Goal: Communication & Community: Answer question/provide support

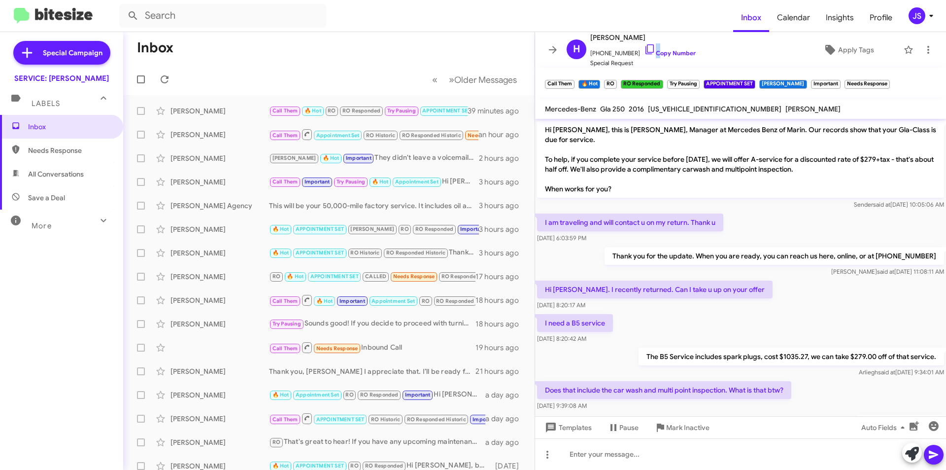
scroll to position [1578, 0]
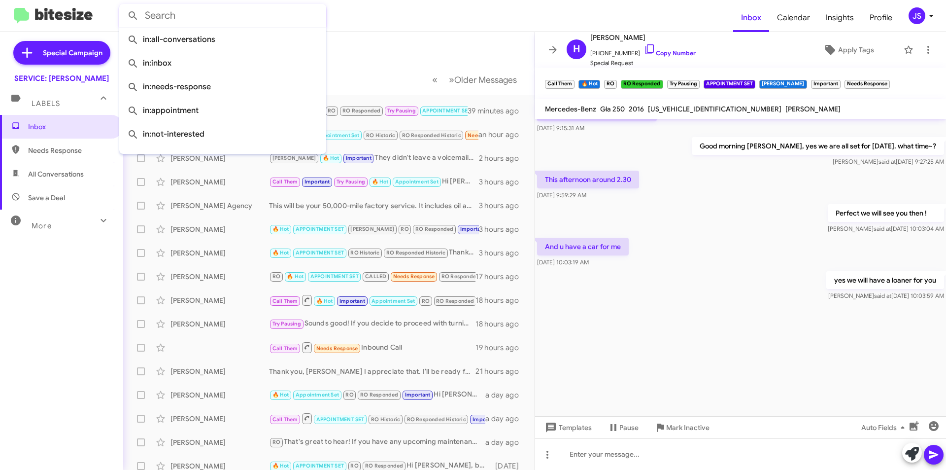
click at [148, 18] on input "text" at bounding box center [222, 16] width 207 height 24
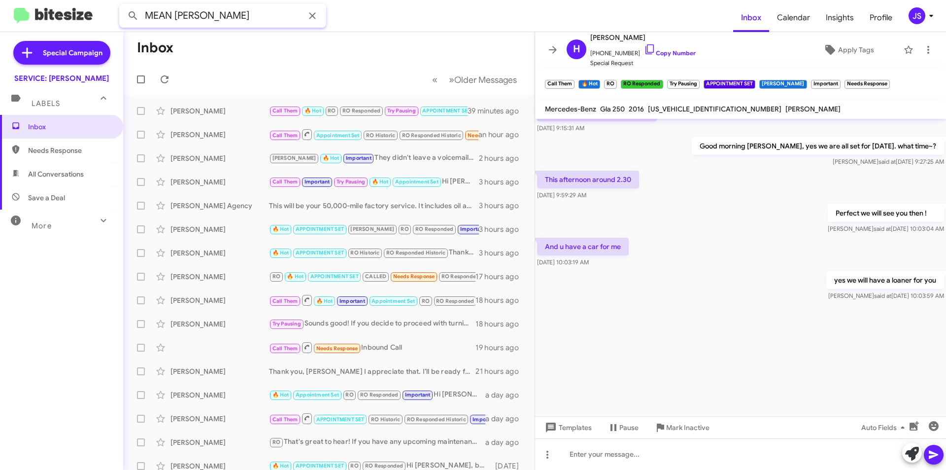
type input "MEAN LEE"
click at [123, 6] on button at bounding box center [133, 16] width 20 height 20
click at [271, 14] on input "MEAN LEE" at bounding box center [222, 16] width 207 height 24
click at [123, 6] on button at bounding box center [133, 16] width 20 height 20
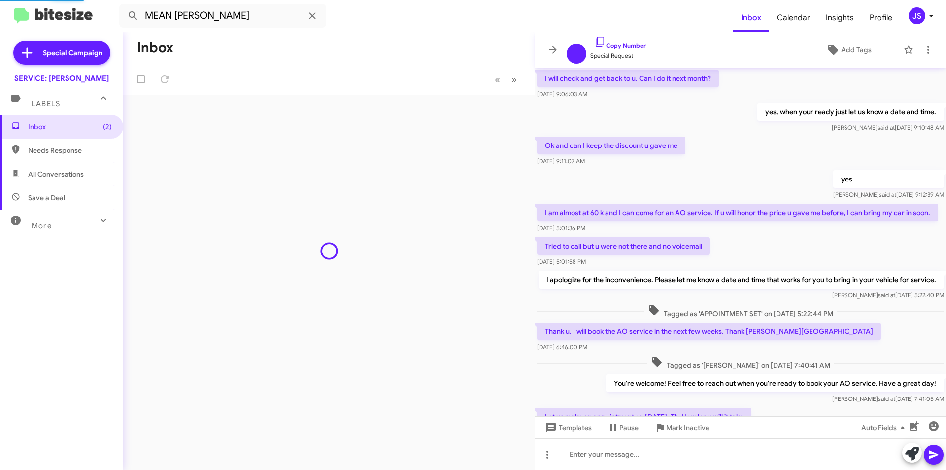
scroll to position [360, 0]
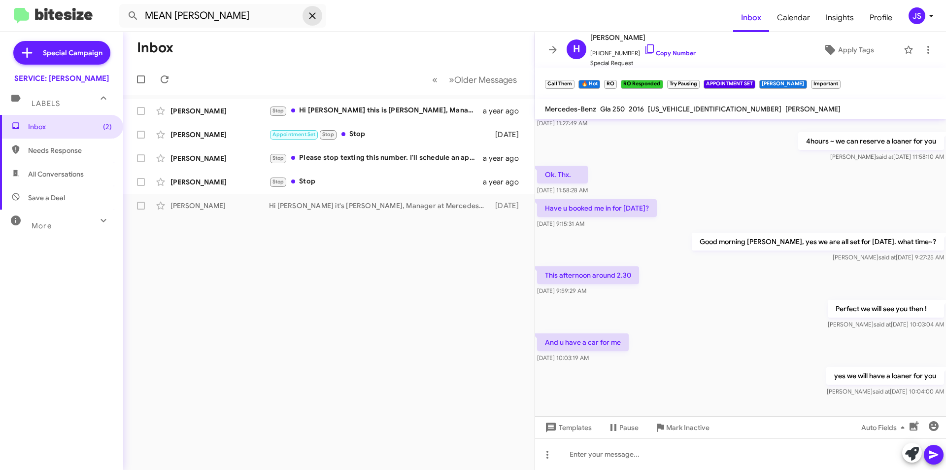
click at [315, 8] on button at bounding box center [313, 16] width 20 height 20
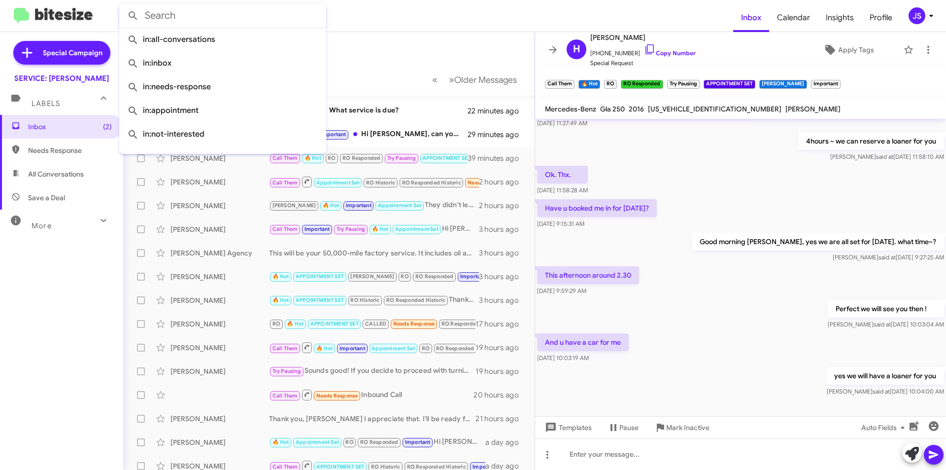
click at [377, 64] on mat-toolbar-row "« Previous » Next Older Messages" at bounding box center [329, 80] width 412 height 32
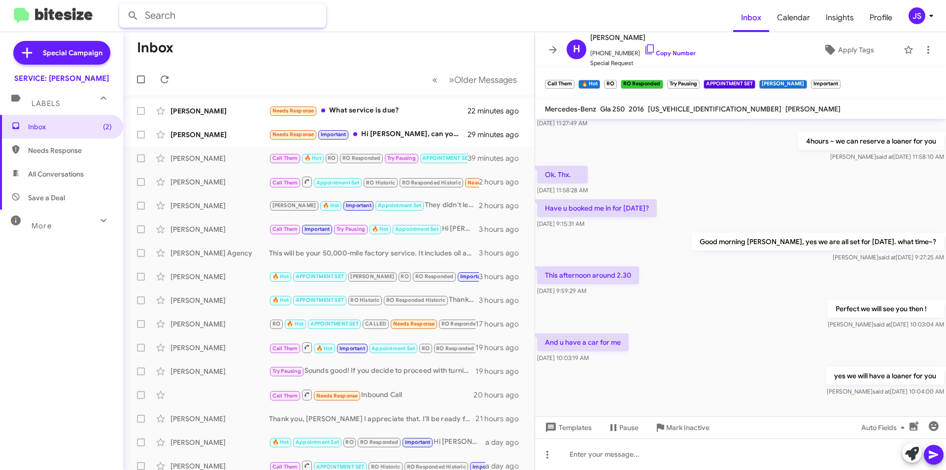
click at [245, 18] on input "text" at bounding box center [222, 16] width 207 height 24
type input "4153176941"
click at [123, 6] on button at bounding box center [133, 16] width 20 height 20
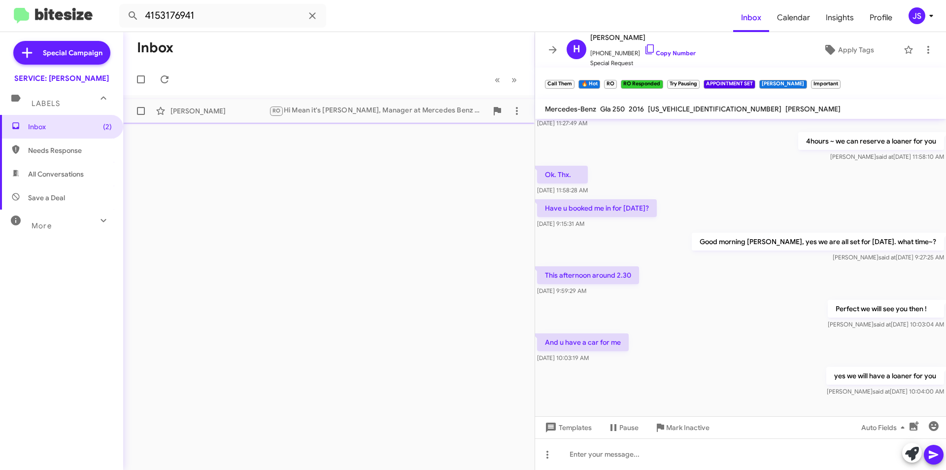
click at [321, 104] on div "Mean Lee RO Hi Mean it's Omar Ibrahimi, Manager at Mercedes Benz of Marin. Than…" at bounding box center [329, 111] width 396 height 20
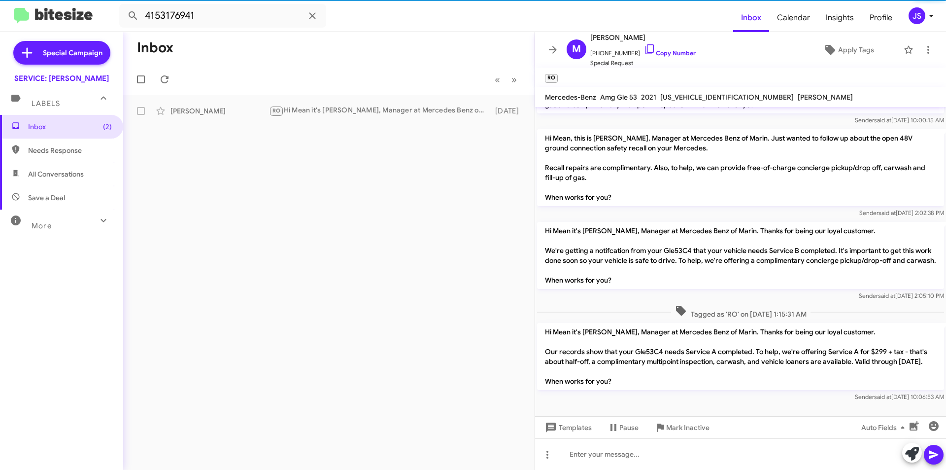
scroll to position [63, 0]
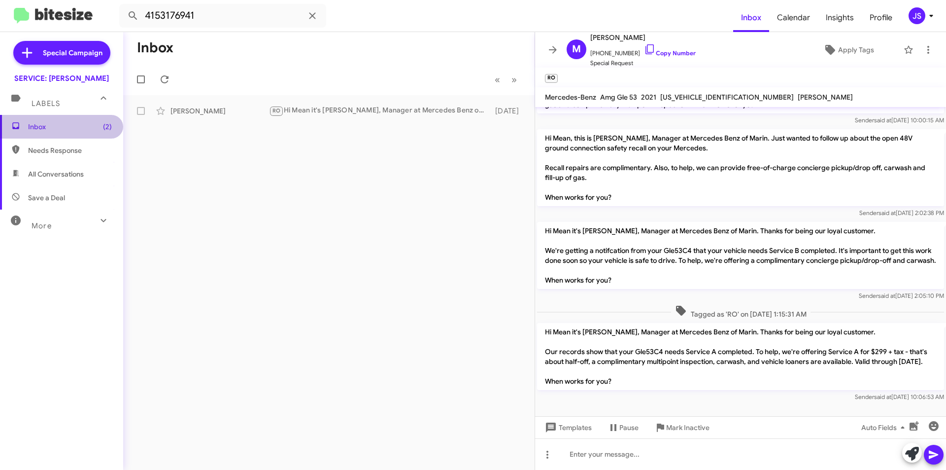
click at [65, 121] on span "Inbox (2)" at bounding box center [61, 127] width 123 height 24
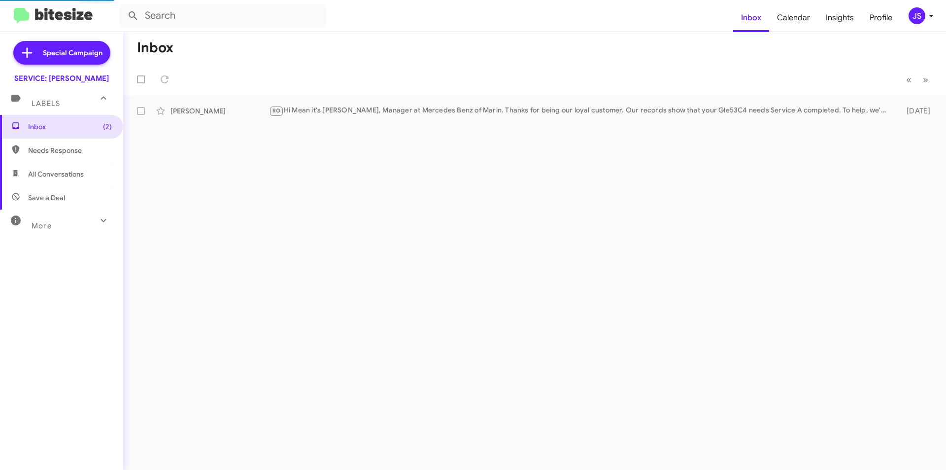
click at [293, 53] on mat-toolbar-row "Inbox" at bounding box center [534, 48] width 823 height 32
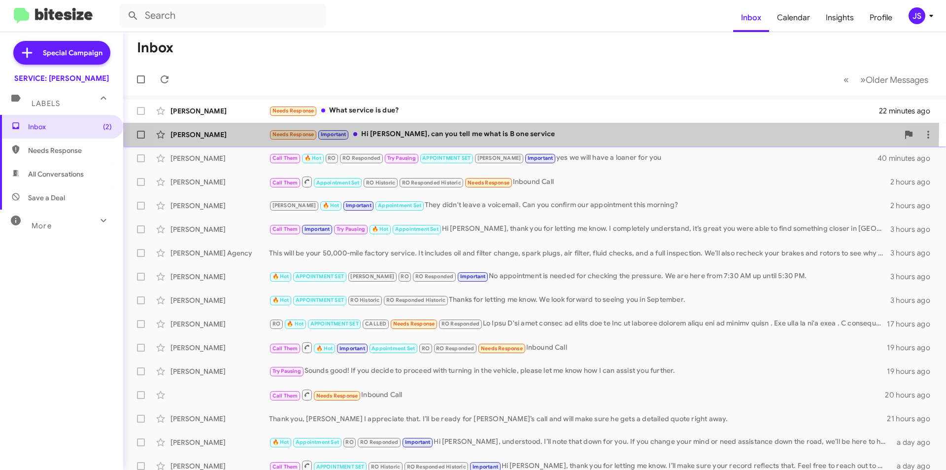
click at [485, 128] on div "Liliane Bedouk Needs Response Important Hi Omar, can you tell me what is B one …" at bounding box center [534, 135] width 807 height 20
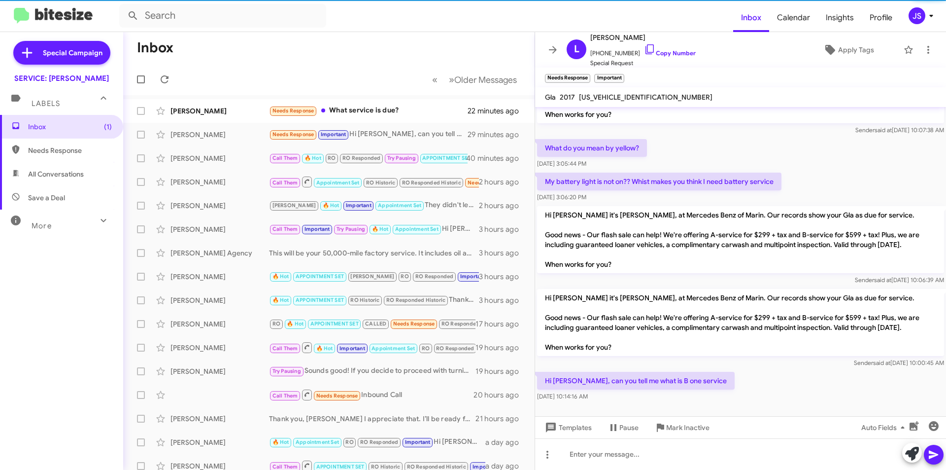
scroll to position [255, 0]
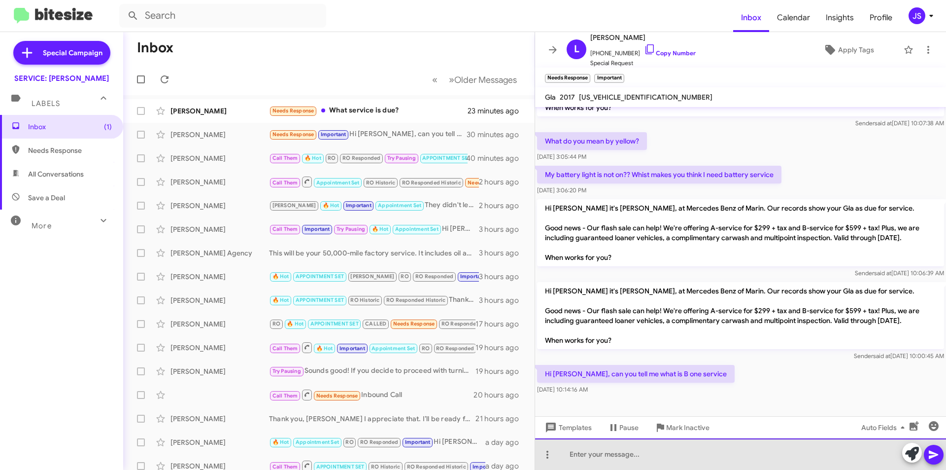
click at [589, 449] on div at bounding box center [740, 454] width 411 height 32
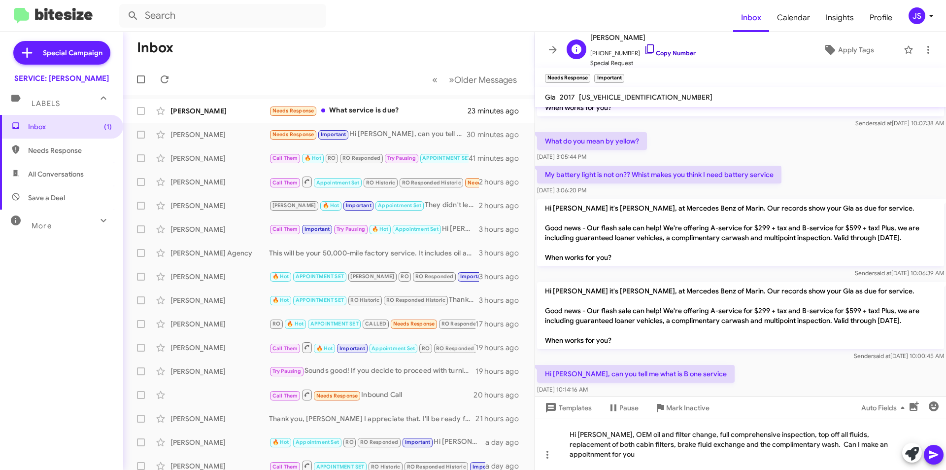
drag, startPoint x: 637, startPoint y: 48, endPoint x: 937, endPoint y: 67, distance: 300.2
click at [644, 48] on icon at bounding box center [650, 49] width 12 height 12
click at [889, 455] on div "Hi Liliane, OEM oil and filter change, full comprehensive inspection, top off a…" at bounding box center [740, 443] width 411 height 51
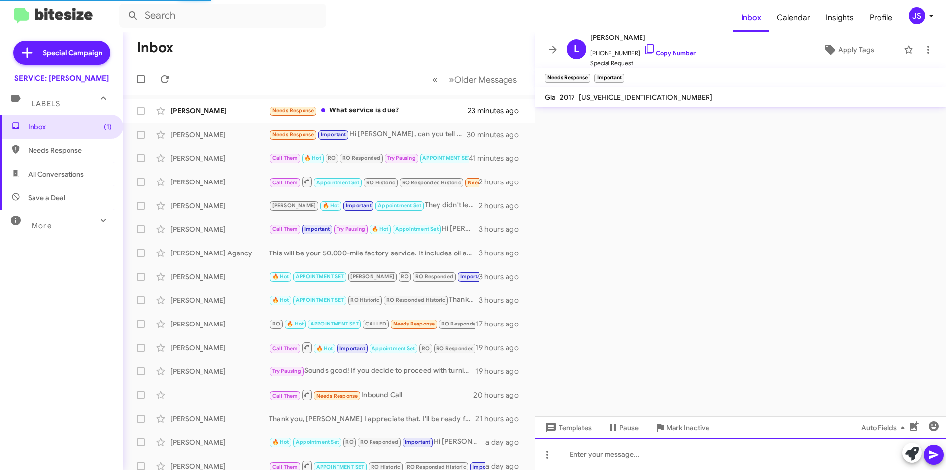
scroll to position [0, 0]
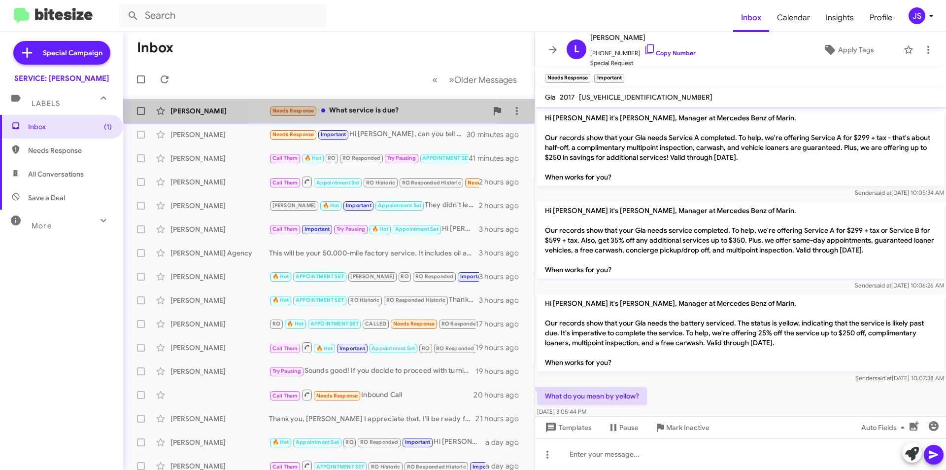
click at [342, 109] on div "Needs Response What service is due?" at bounding box center [378, 110] width 218 height 11
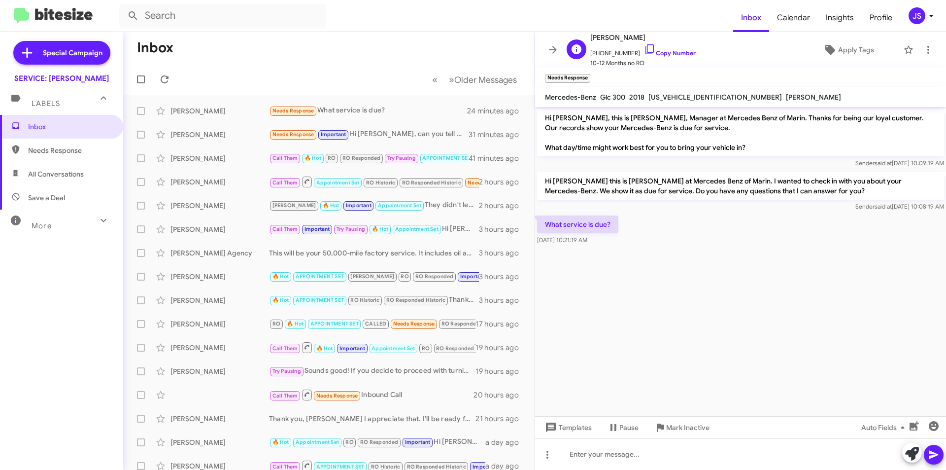
click at [647, 47] on span "+12622034919 Copy Number" at bounding box center [642, 50] width 105 height 15
click at [646, 49] on icon at bounding box center [650, 49] width 8 height 10
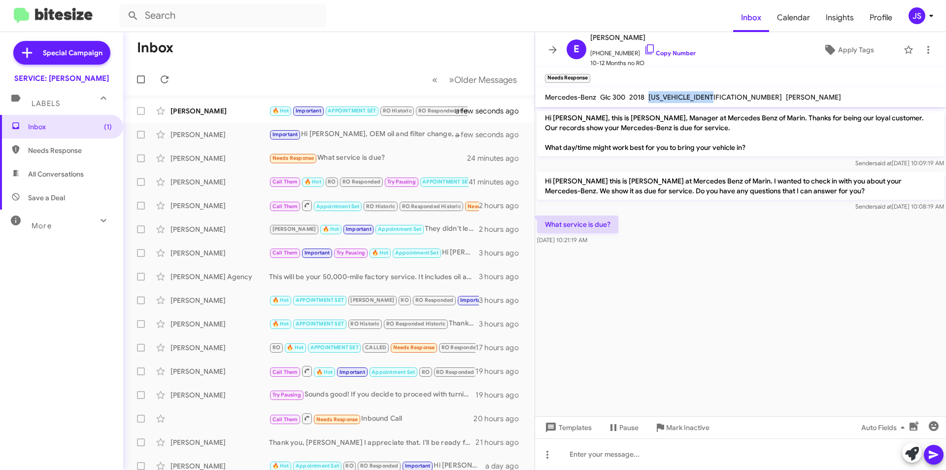
drag, startPoint x: 651, startPoint y: 97, endPoint x: 721, endPoint y: 95, distance: 70.0
click at [721, 95] on span "WDC0G4KB3JV110153" at bounding box center [716, 97] width 134 height 9
copy span "WDC0G4KB3JV110153"
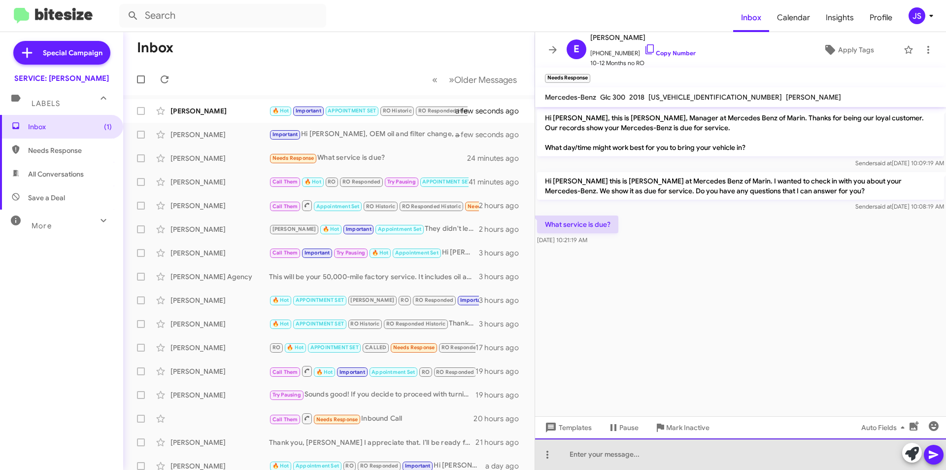
click at [710, 458] on div at bounding box center [740, 454] width 411 height 32
click at [736, 459] on div "Hi Elizabeth, my apologies looks like you wr" at bounding box center [740, 454] width 411 height 32
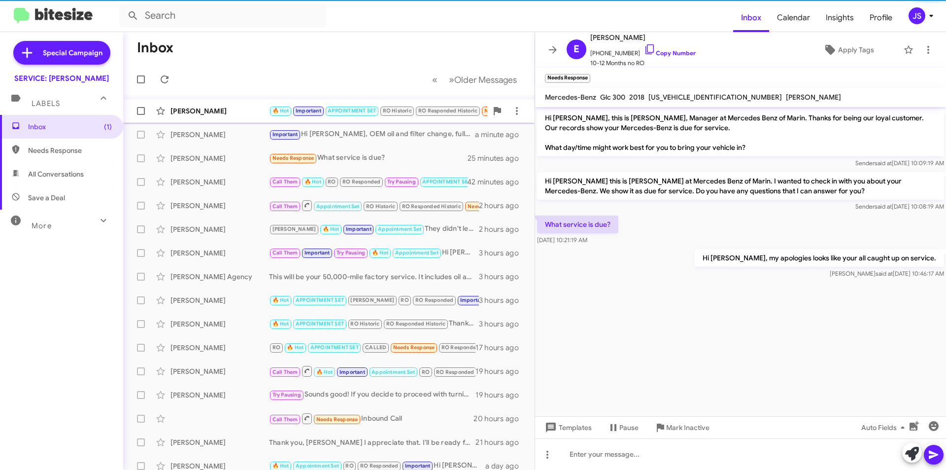
click at [212, 113] on div "[PERSON_NAME]" at bounding box center [220, 111] width 99 height 10
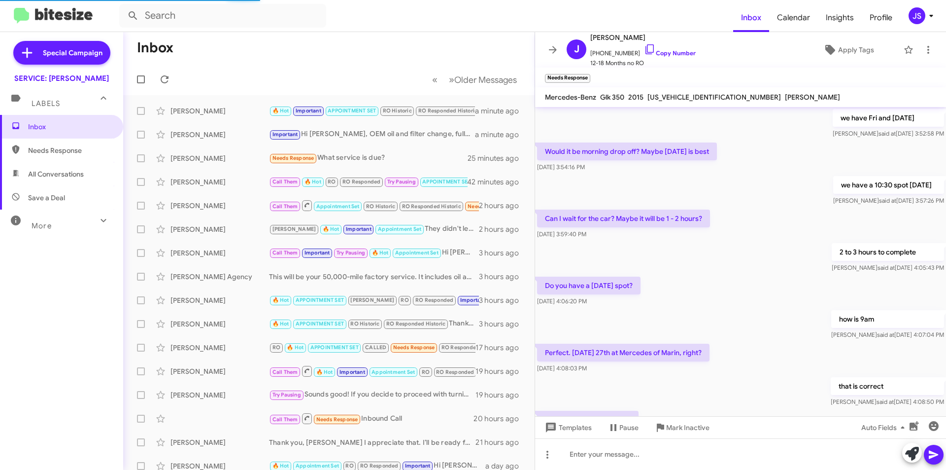
scroll to position [493, 0]
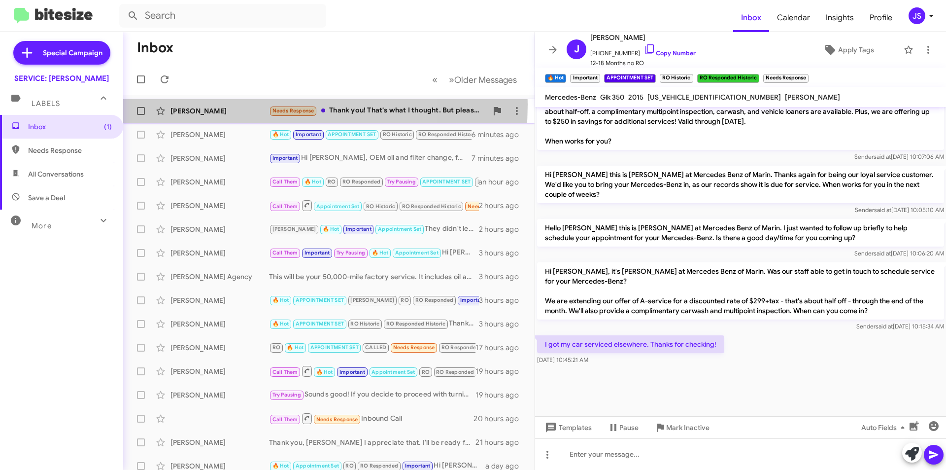
click at [232, 104] on div "Elizabeth Evans Needs Response Thank you! That's what I thought. But please con…" at bounding box center [329, 111] width 396 height 20
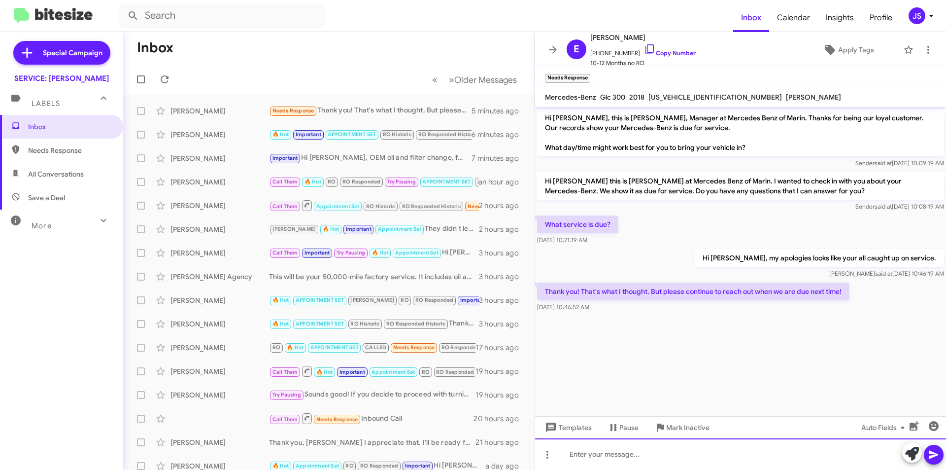
click at [580, 460] on div at bounding box center [740, 454] width 411 height 32
click at [738, 452] on div at bounding box center [740, 454] width 411 height 32
click at [909, 451] on icon at bounding box center [912, 453] width 14 height 14
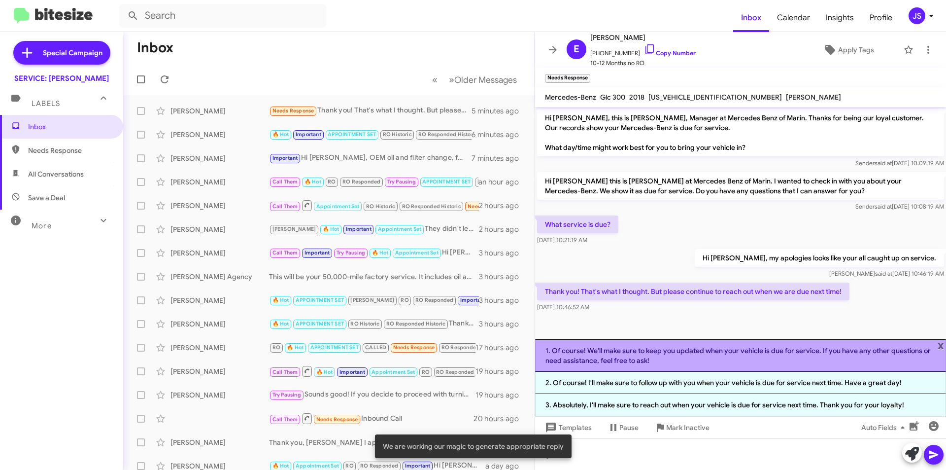
click at [717, 362] on li "1. Of course! We'll make sure to keep you updated when your vehicle is due for …" at bounding box center [740, 355] width 411 height 33
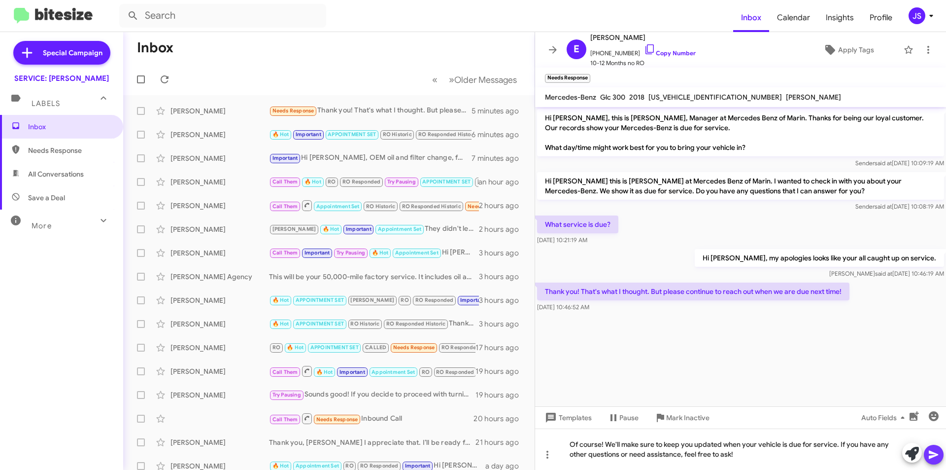
click at [931, 452] on icon at bounding box center [933, 454] width 9 height 8
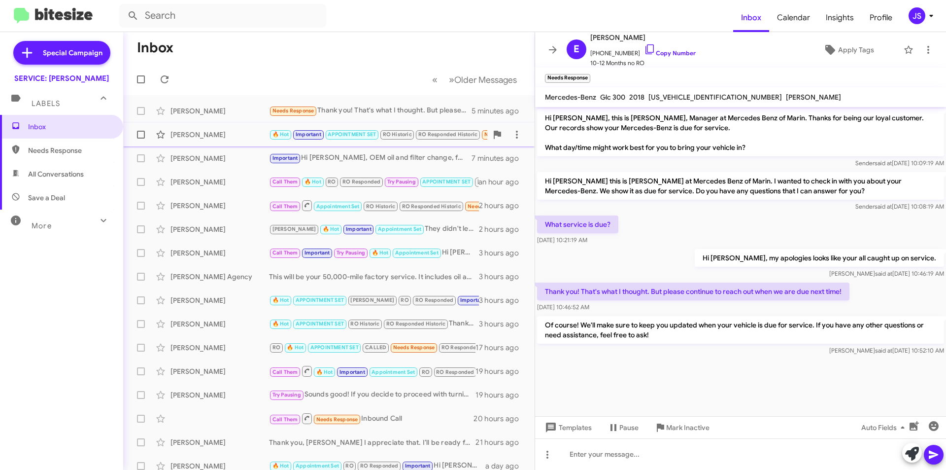
click at [194, 141] on div "Jean Kocienda 🔥 Hot Important APPOINTMENT SET RO Historic RO Responded Historic…" at bounding box center [329, 135] width 396 height 20
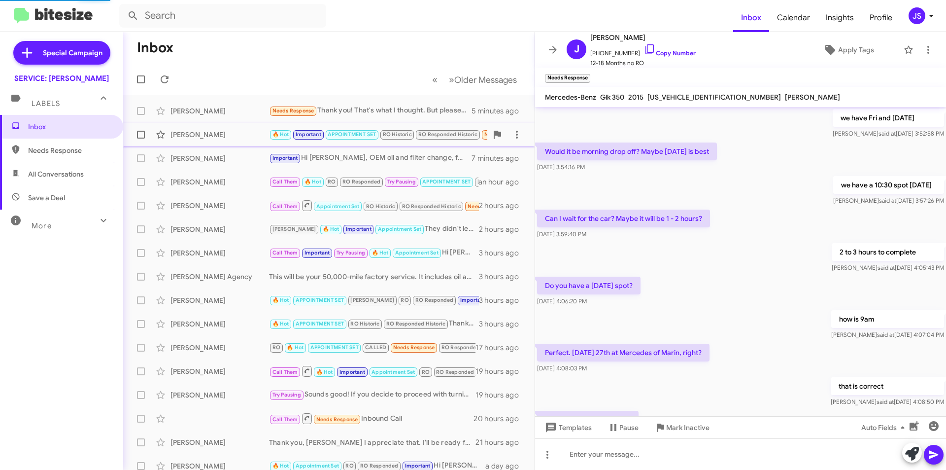
scroll to position [493, 0]
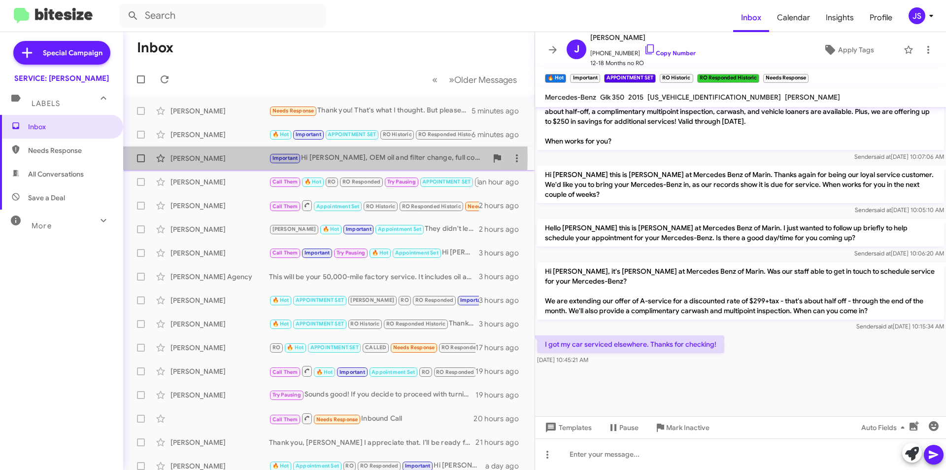
click at [201, 157] on div "[PERSON_NAME]" at bounding box center [220, 158] width 99 height 10
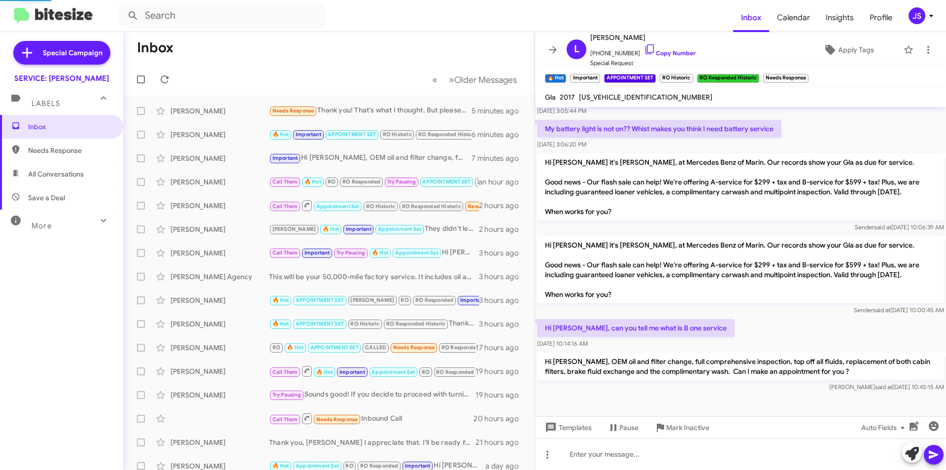
scroll to position [301, 0]
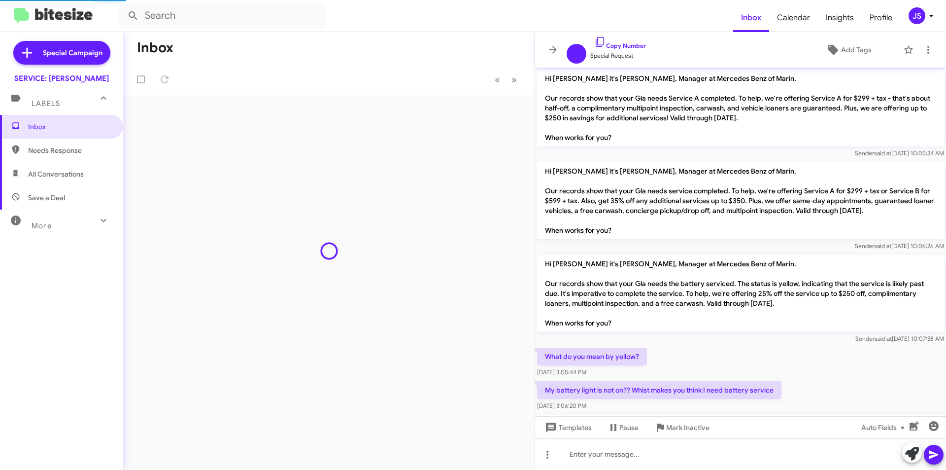
scroll to position [261, 0]
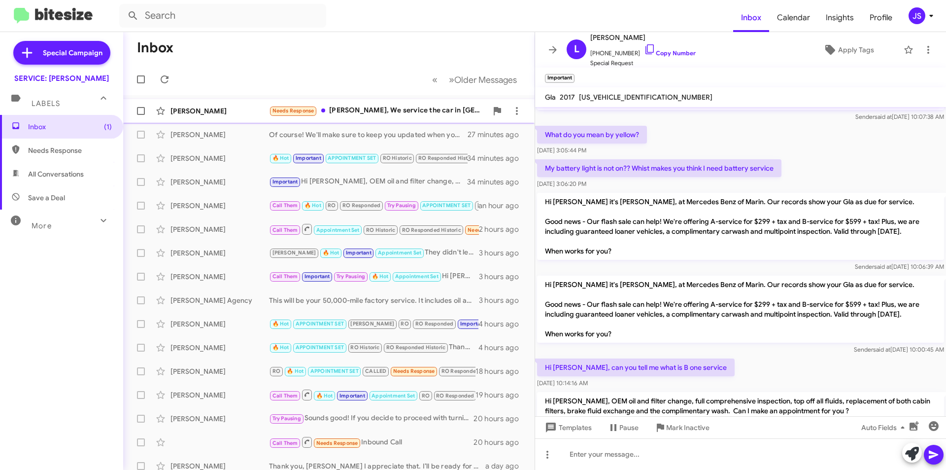
click at [403, 110] on div "Needs Response [PERSON_NAME], We service the car in [GEOGRAPHIC_DATA] where we …" at bounding box center [378, 110] width 218 height 11
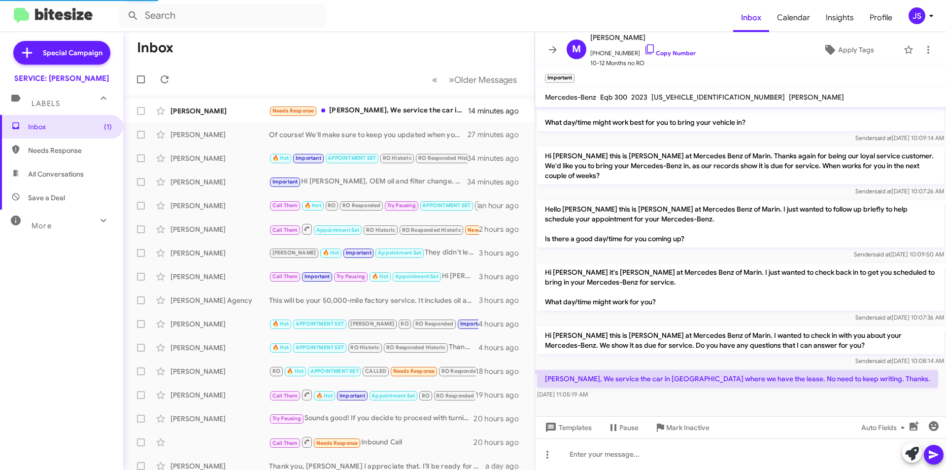
scroll to position [25, 0]
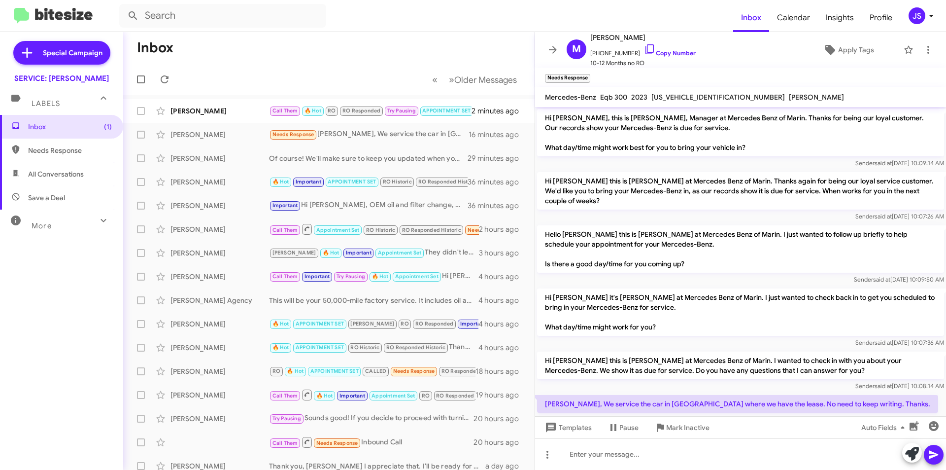
scroll to position [25, 0]
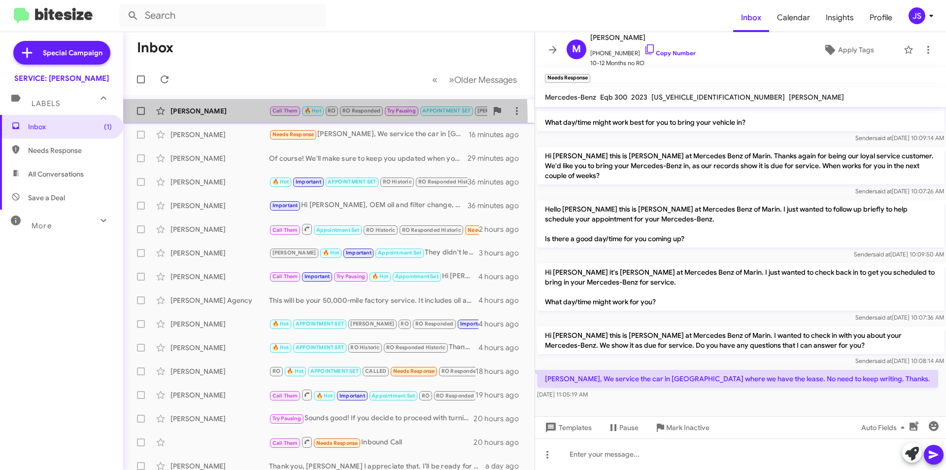
click at [218, 119] on div "Halla Ayla Call Them 🔥 Hot RO RO Responded Try Pausing APPOINTMENT SET RAUL Imp…" at bounding box center [329, 111] width 396 height 20
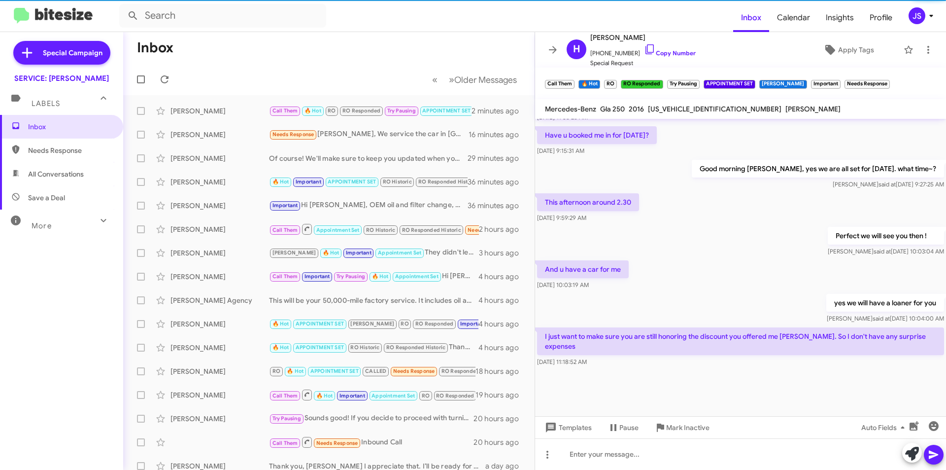
scroll to position [412, 0]
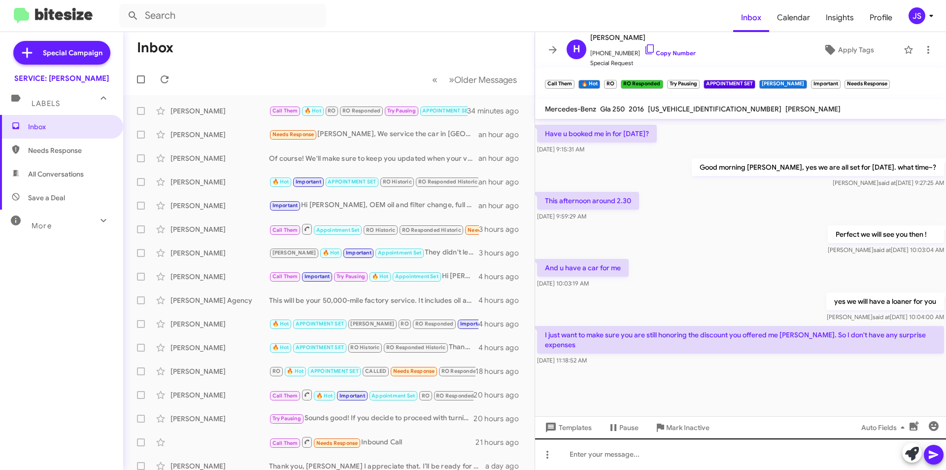
scroll to position [412, 0]
click at [748, 464] on div at bounding box center [740, 454] width 411 height 32
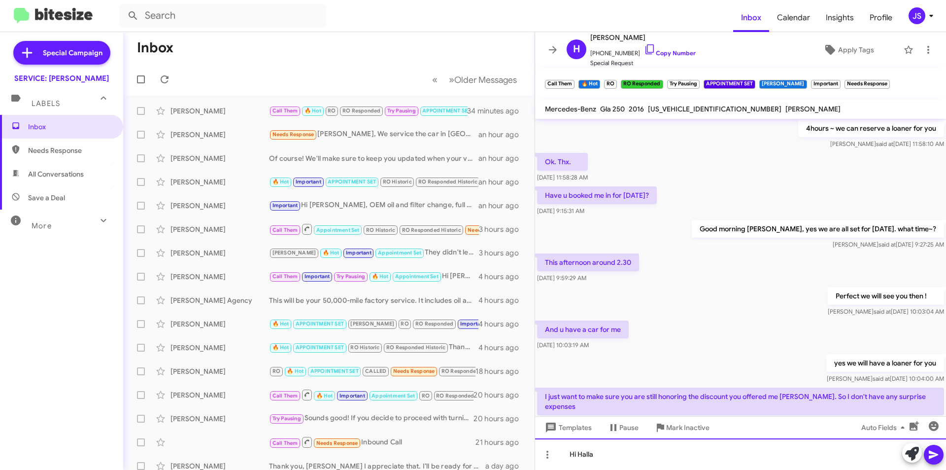
scroll to position [1183, 0]
drag, startPoint x: 671, startPoint y: 452, endPoint x: 660, endPoint y: 439, distance: 16.8
click at [671, 452] on div "Hi Halla" at bounding box center [740, 454] width 411 height 32
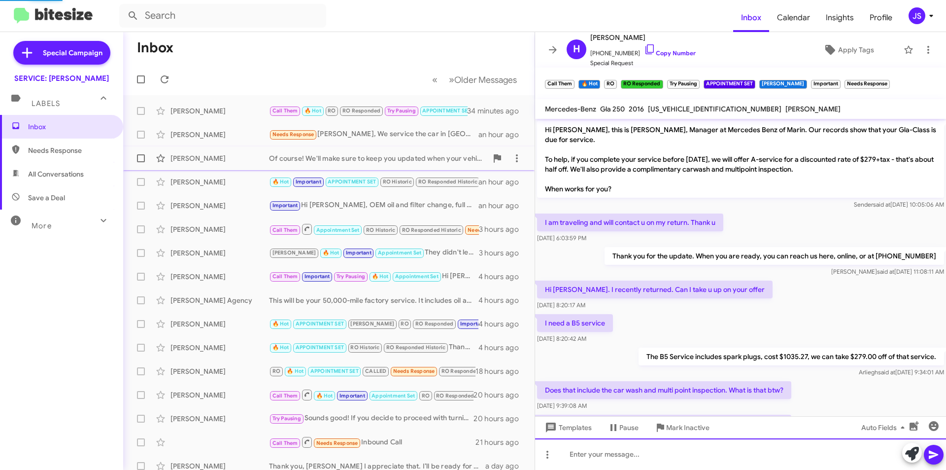
scroll to position [49, 0]
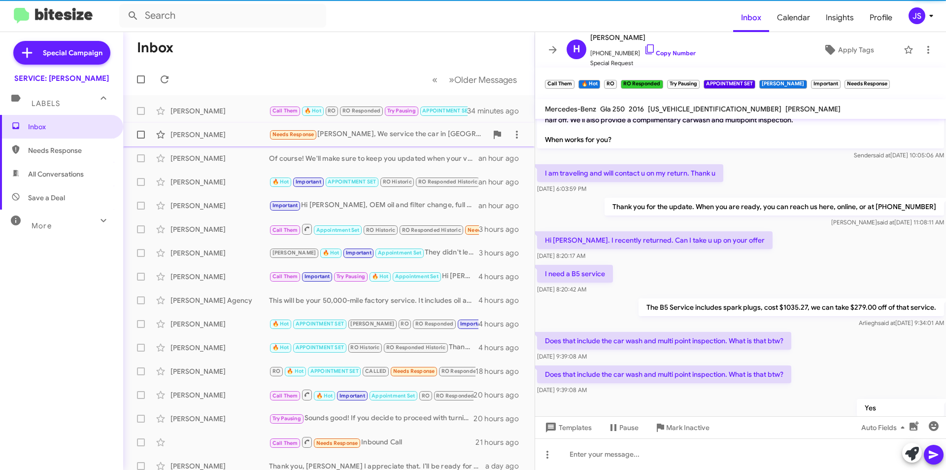
click at [214, 141] on div "Michael Cullen Needs Response Omar, We service the car in Walnut Creek where we…" at bounding box center [329, 135] width 396 height 20
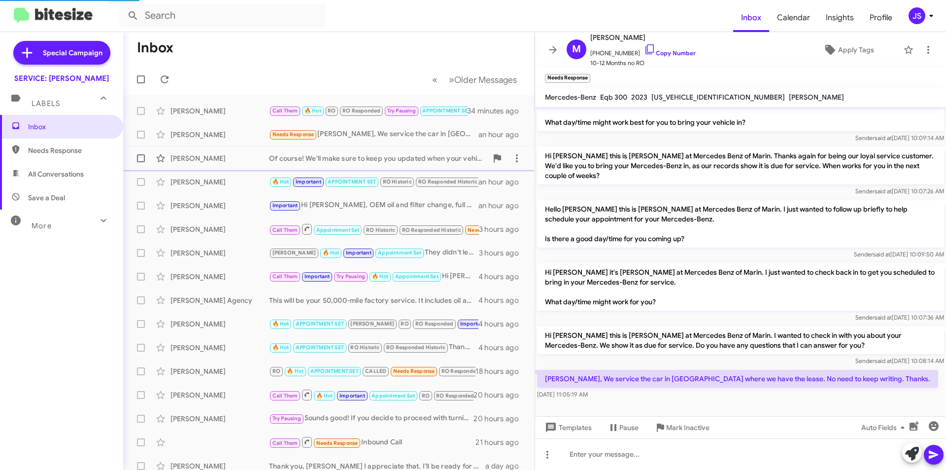
scroll to position [25, 0]
click at [205, 102] on div "Halla Ayla Call Them 🔥 Hot RO RO Responded Try Pausing APPOINTMENT SET RAUL Imp…" at bounding box center [329, 111] width 396 height 20
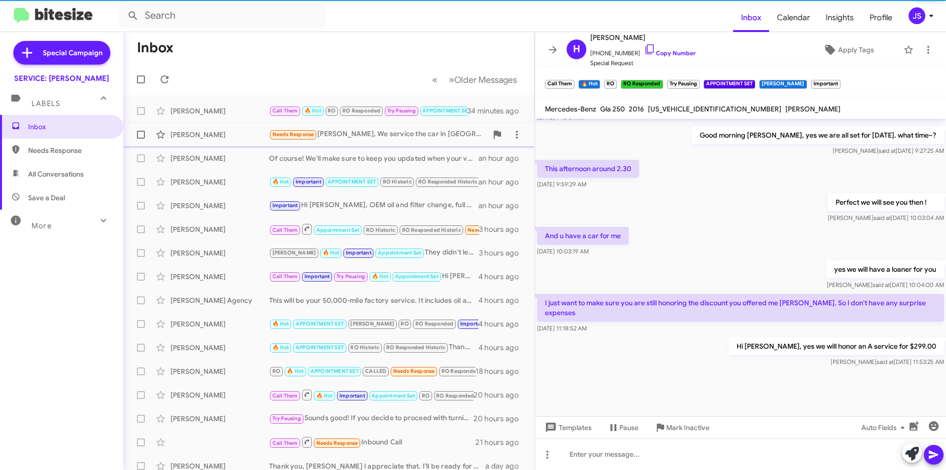
click at [198, 135] on div "[PERSON_NAME]" at bounding box center [220, 135] width 99 height 10
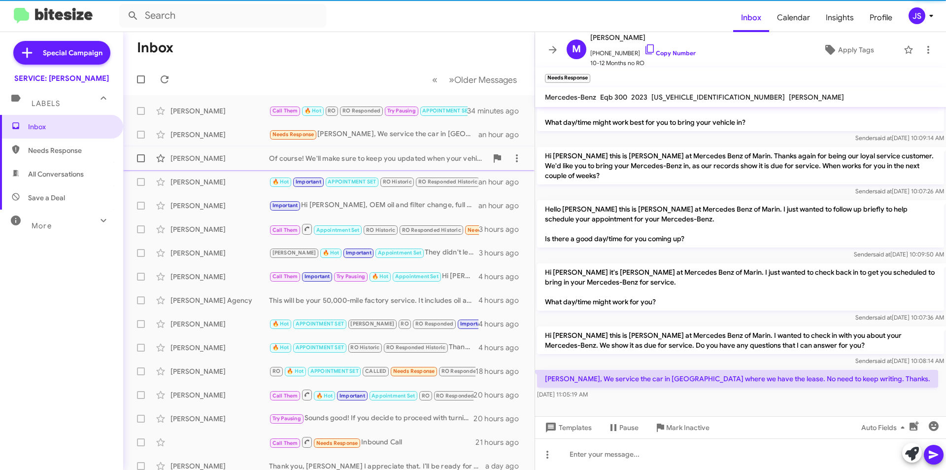
scroll to position [25, 0]
click at [202, 157] on div "[PERSON_NAME]" at bounding box center [220, 158] width 99 height 10
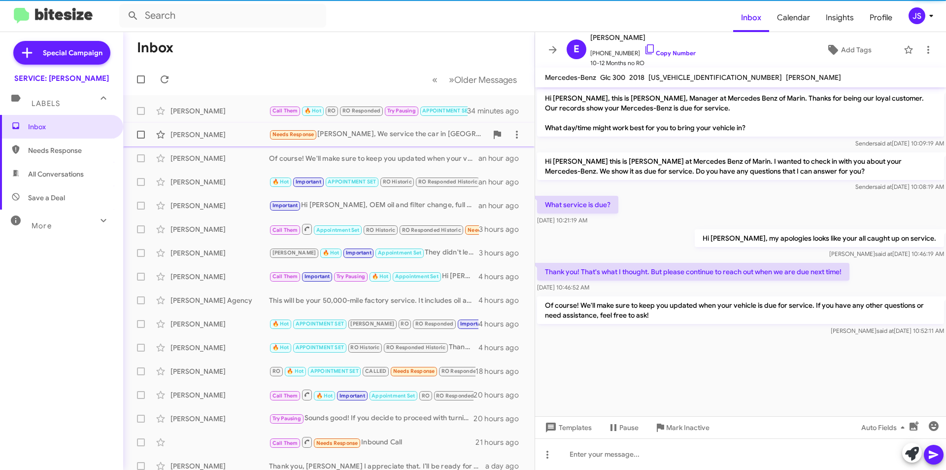
click at [219, 135] on div "[PERSON_NAME]" at bounding box center [220, 135] width 99 height 10
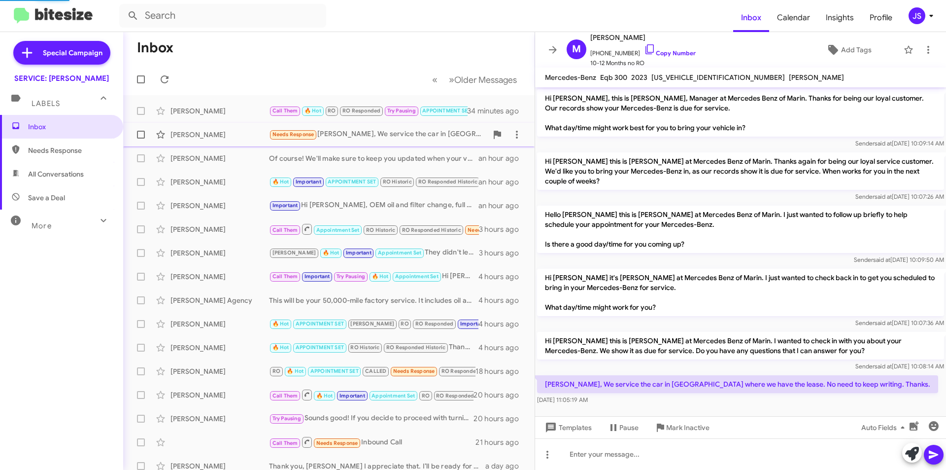
scroll to position [5, 0]
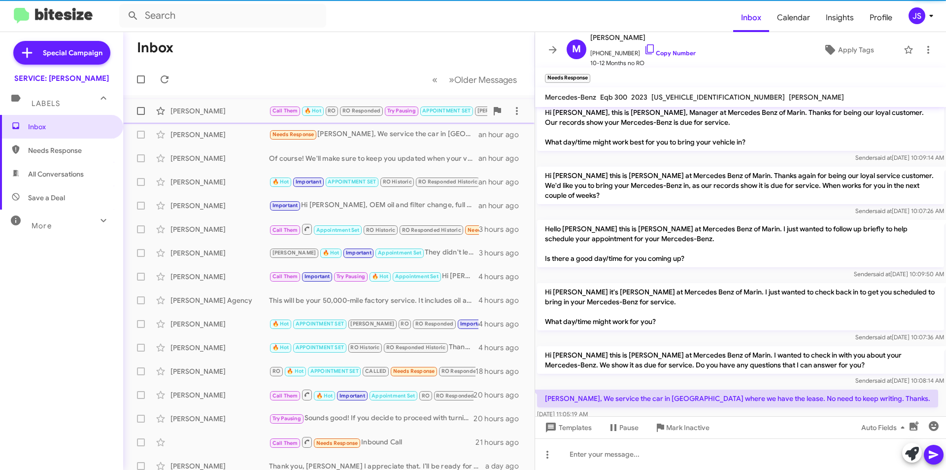
click at [224, 108] on div "[PERSON_NAME]" at bounding box center [220, 111] width 99 height 10
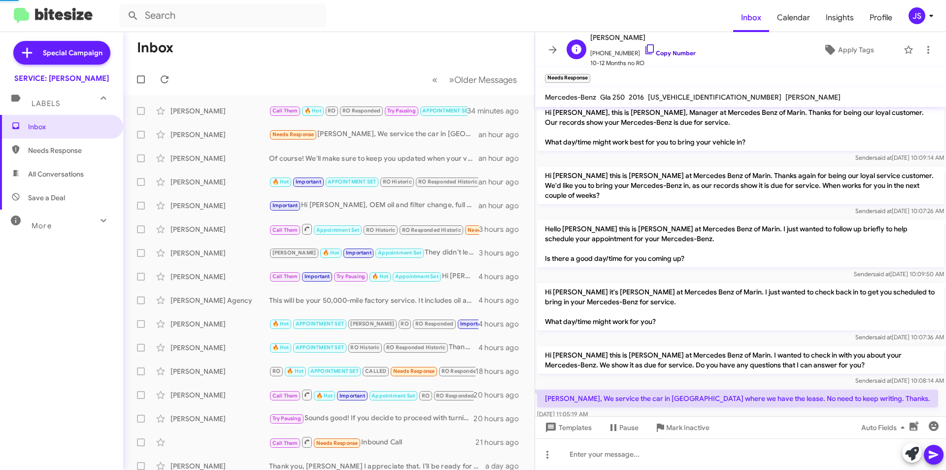
scroll to position [400, 0]
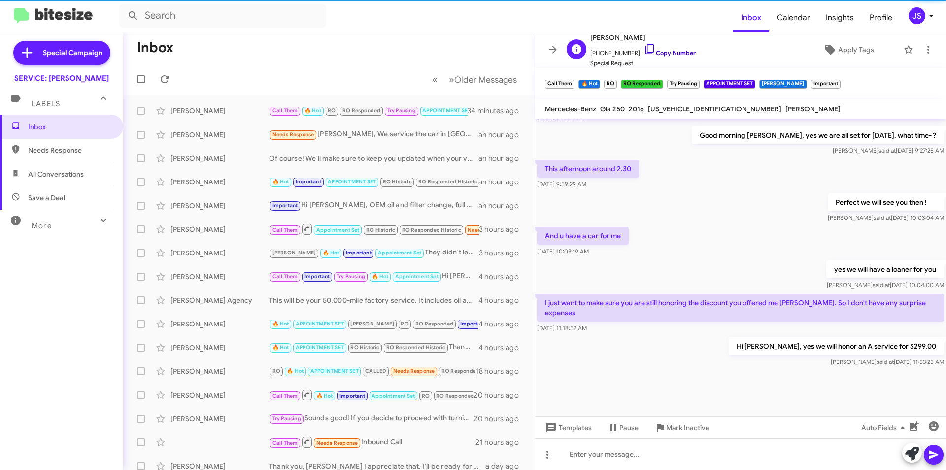
click at [646, 48] on icon at bounding box center [650, 49] width 8 height 10
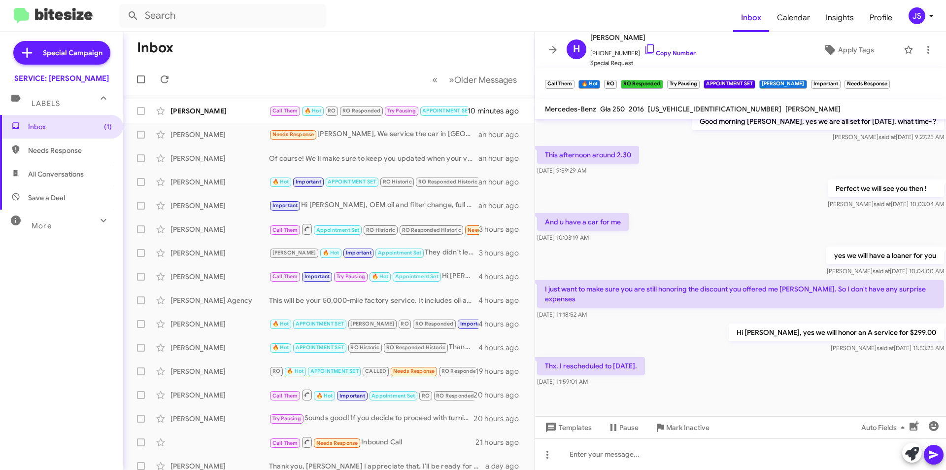
scroll to position [412, 0]
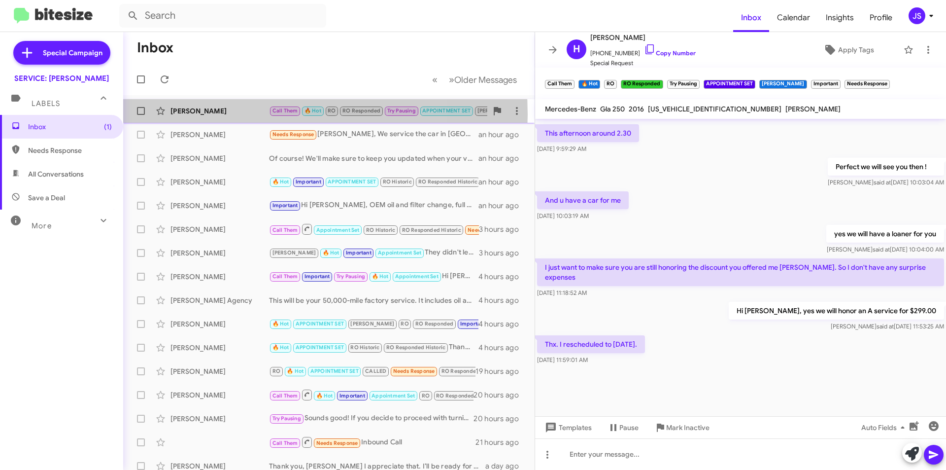
click at [237, 114] on div "[PERSON_NAME]" at bounding box center [220, 111] width 99 height 10
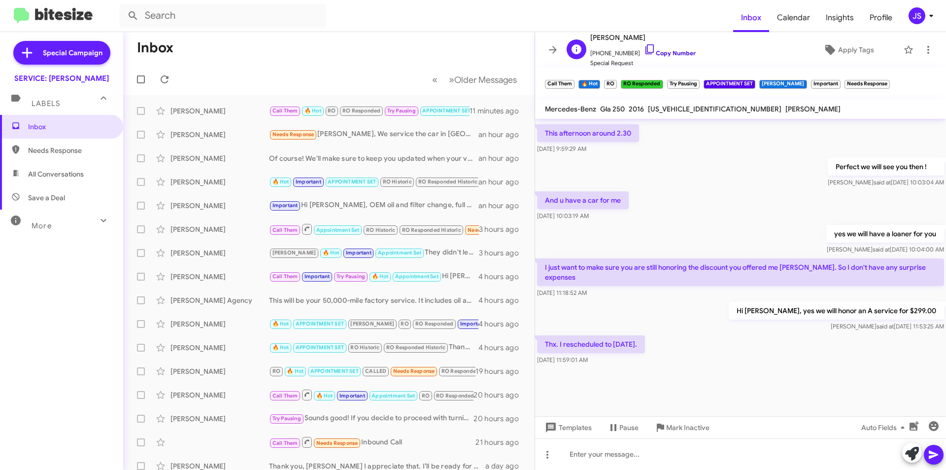
click at [644, 50] on icon at bounding box center [650, 49] width 12 height 12
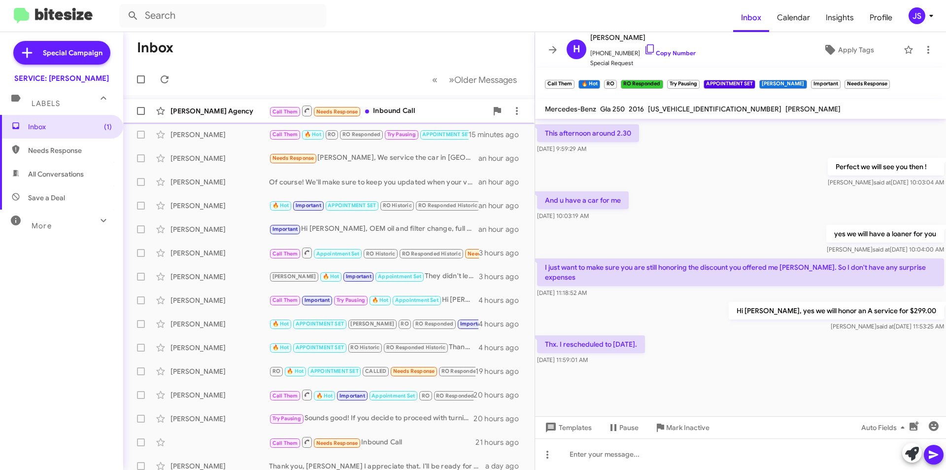
click at [248, 110] on div "[PERSON_NAME] Agency" at bounding box center [220, 111] width 99 height 10
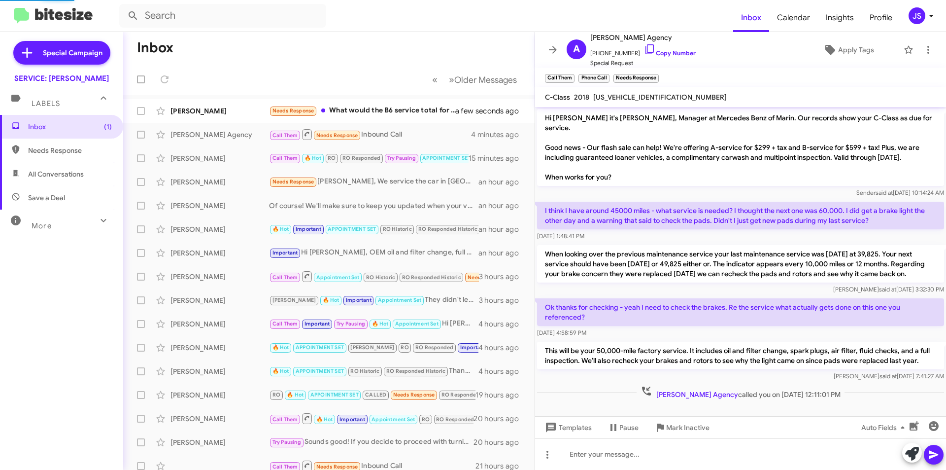
scroll to position [95, 0]
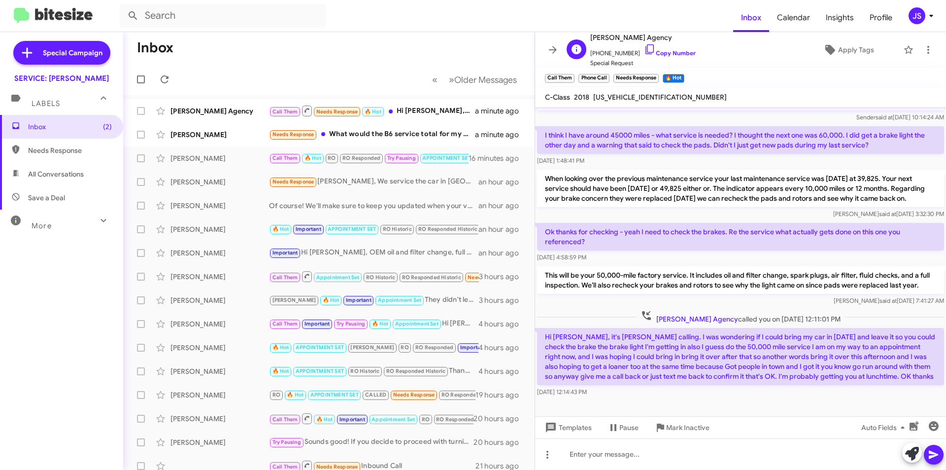
drag, startPoint x: 644, startPoint y: 43, endPoint x: 662, endPoint y: 58, distance: 22.8
click at [644, 43] on icon at bounding box center [650, 49] width 12 height 12
click at [714, 455] on div at bounding box center [740, 454] width 411 height 32
click at [910, 451] on icon at bounding box center [912, 453] width 14 height 14
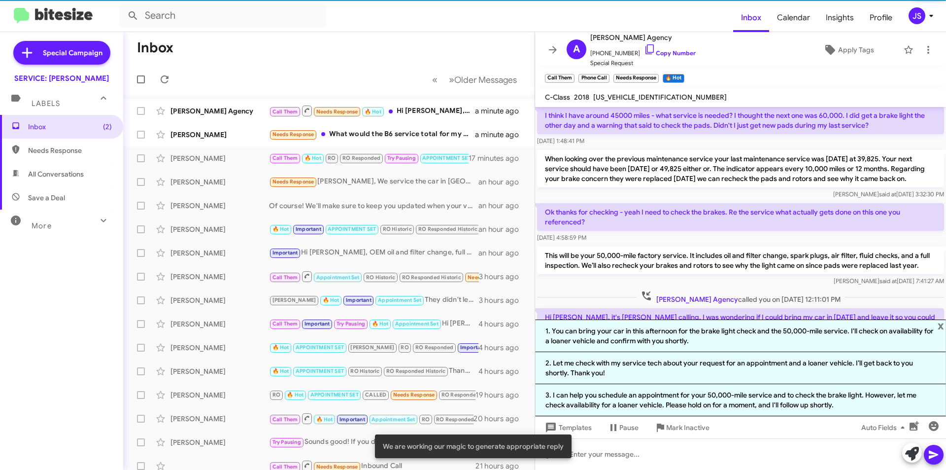
scroll to position [192, 0]
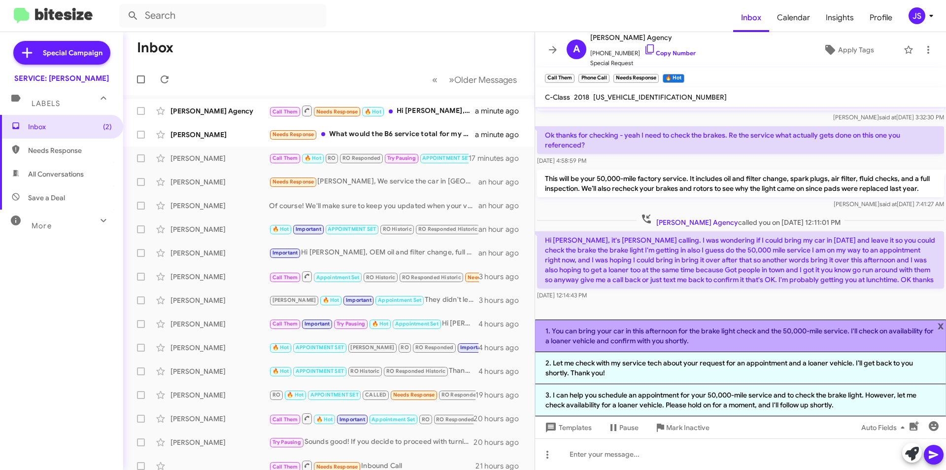
click at [814, 334] on li "1. You can bring your car in this afternoon for the brake light check and the 5…" at bounding box center [740, 335] width 411 height 33
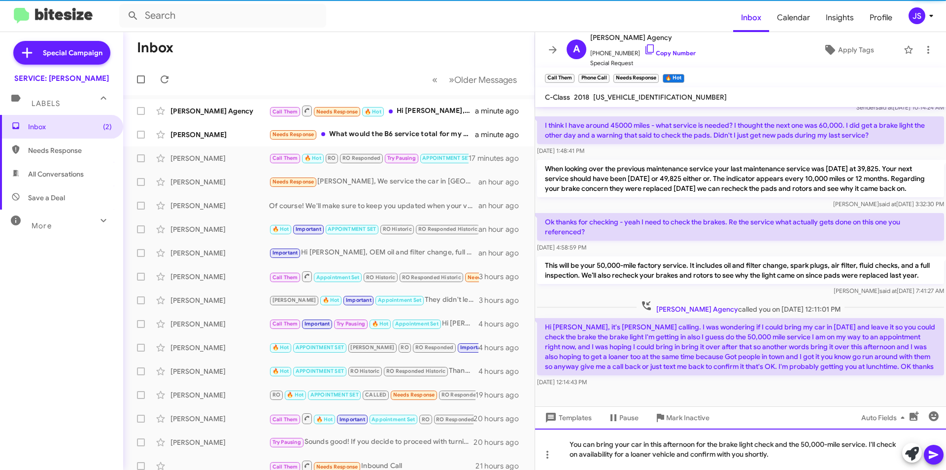
click at [712, 443] on div "You can bring your car in this afternoon for the brake light check and the 50,0…" at bounding box center [740, 448] width 411 height 41
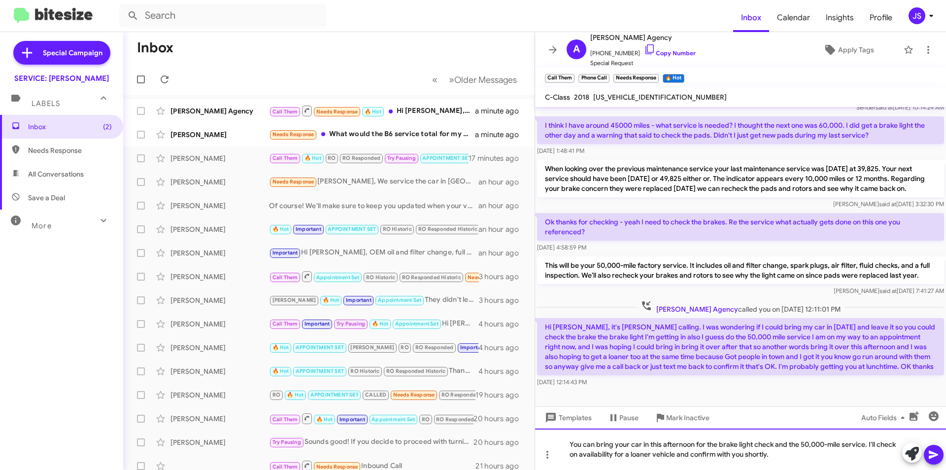
click at [568, 448] on div "You can bring your car in this afternoon for the brake light check and the 50,0…" at bounding box center [740, 448] width 411 height 41
click at [599, 445] on div "Hi Burt, You can bring your car in this afternoon for the brake light check and…" at bounding box center [740, 448] width 411 height 41
click at [787, 456] on div "Hi Burt, you can bring your car in this afternoon for the brake light check and…" at bounding box center [740, 448] width 411 height 41
click at [595, 456] on div "Hi Burt, you can bring your car in this afternoon for the brake light check and…" at bounding box center [740, 448] width 411 height 41
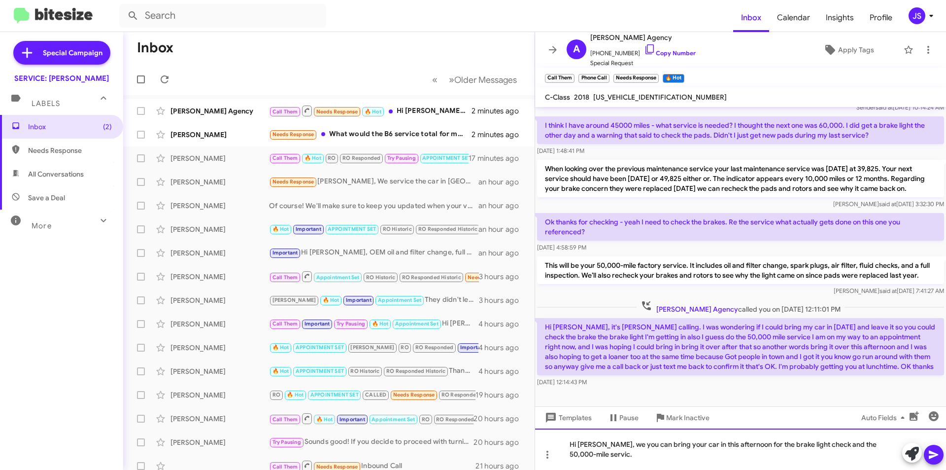
scroll to position [105, 0]
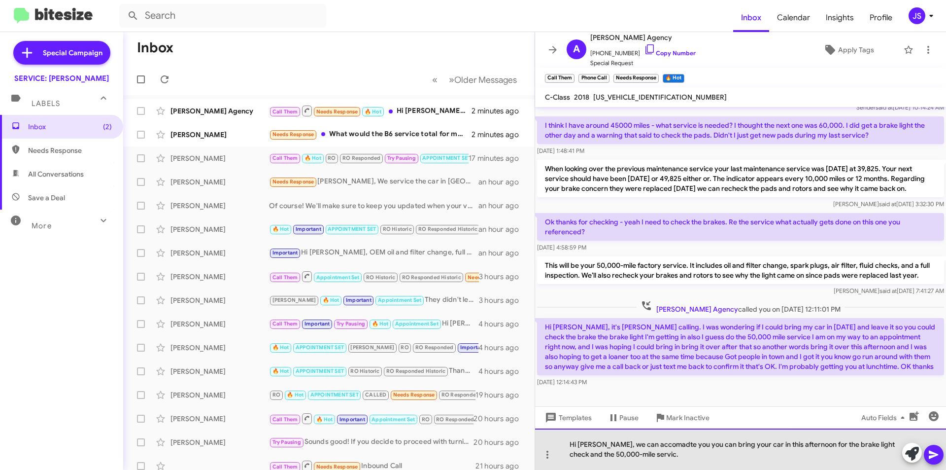
click at [681, 445] on div "Hi Burt, we can accomadte you you can bring your car in this afternoon for the …" at bounding box center [740, 448] width 411 height 41
drag, startPoint x: 734, startPoint y: 444, endPoint x: 671, endPoint y: 448, distance: 63.7
click at [671, 448] on div "Hi Burt, we can accomadte you can bring your car in this afternoon for the brak…" at bounding box center [740, 448] width 411 height 41
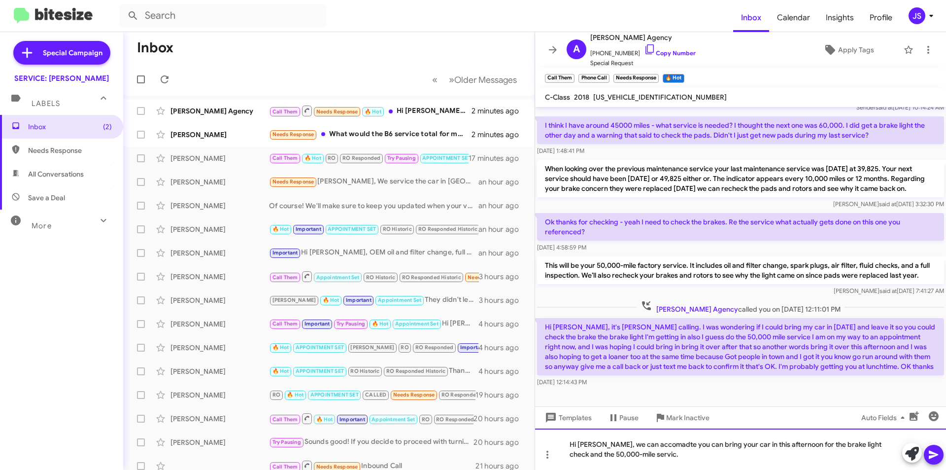
scroll to position [95, 0]
click at [684, 455] on div "Hi Burt, we can accommodate you this afternoon for the brake light check and th…" at bounding box center [740, 448] width 411 height 41
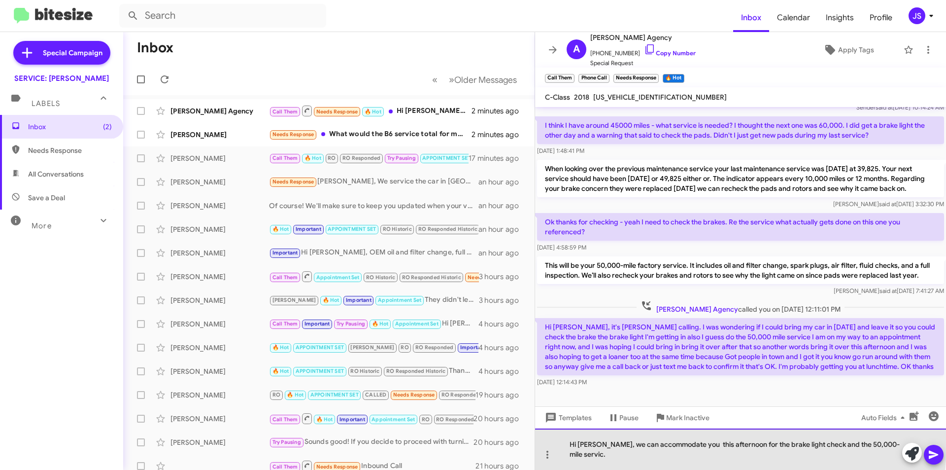
click at [681, 455] on div "Hi Burt, we can accommodate you this afternoon for the brake light check and th…" at bounding box center [740, 448] width 411 height 41
click at [893, 456] on div "Hi Burt, we can accommodate you this afternoon for the brake light check and th…" at bounding box center [740, 448] width 411 height 41
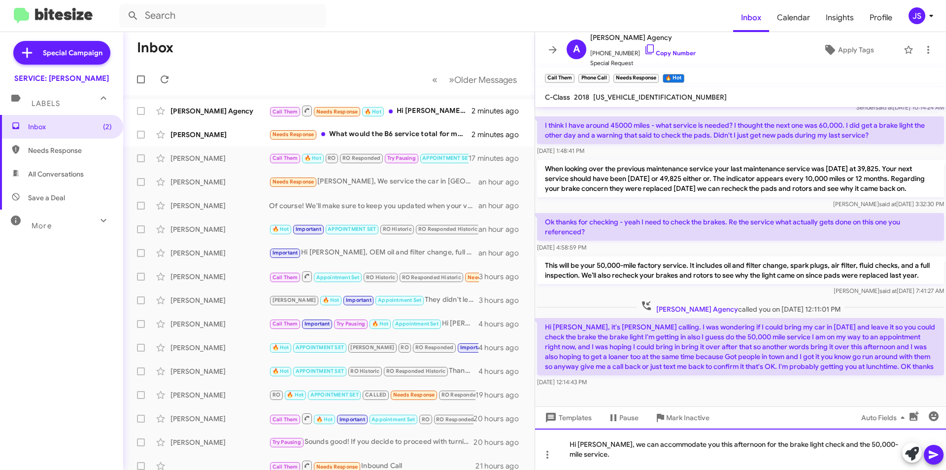
click at [899, 457] on div "Hi Burt, we can accommodate you this afternoon for the brake light check and th…" at bounding box center [740, 448] width 411 height 41
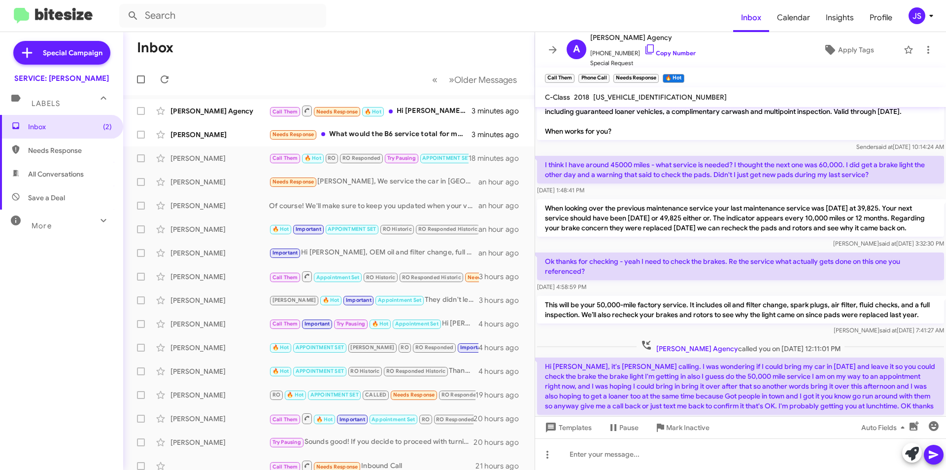
scroll to position [141, 0]
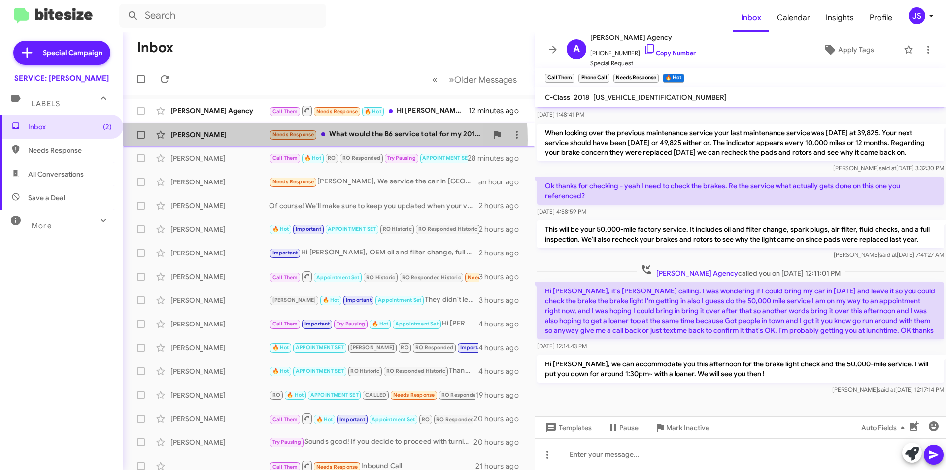
click at [255, 140] on div "August Sulprizio Needs Response What would the B6 service total for my 2014 E55…" at bounding box center [329, 135] width 396 height 20
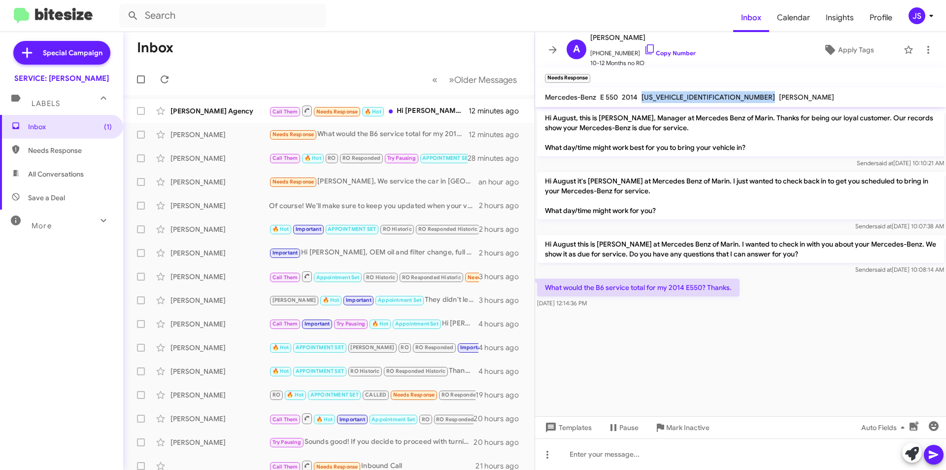
drag, startPoint x: 644, startPoint y: 98, endPoint x: 721, endPoint y: 94, distance: 77.5
click at [721, 94] on div "Mercedes-Benz E 550 2014 WDDHF9BB3EA950008 MICK PALERMO" at bounding box center [689, 97] width 293 height 12
copy span "WDDHF9BB3EA950008"
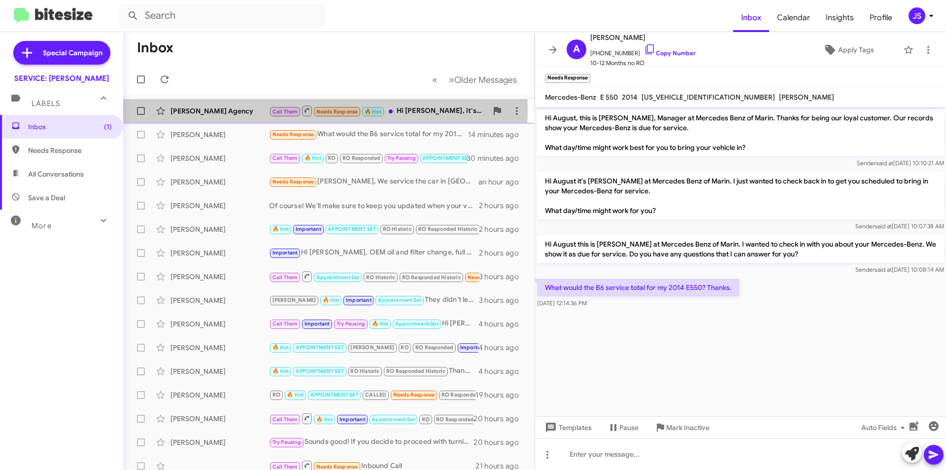
drag, startPoint x: 254, startPoint y: 110, endPoint x: 259, endPoint y: 114, distance: 5.6
click at [254, 111] on div "[PERSON_NAME] Agency" at bounding box center [220, 111] width 99 height 10
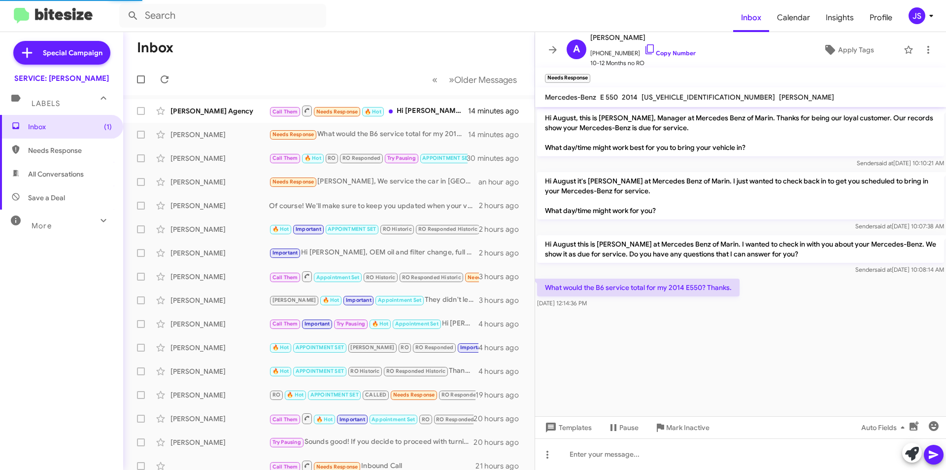
scroll to position [141, 0]
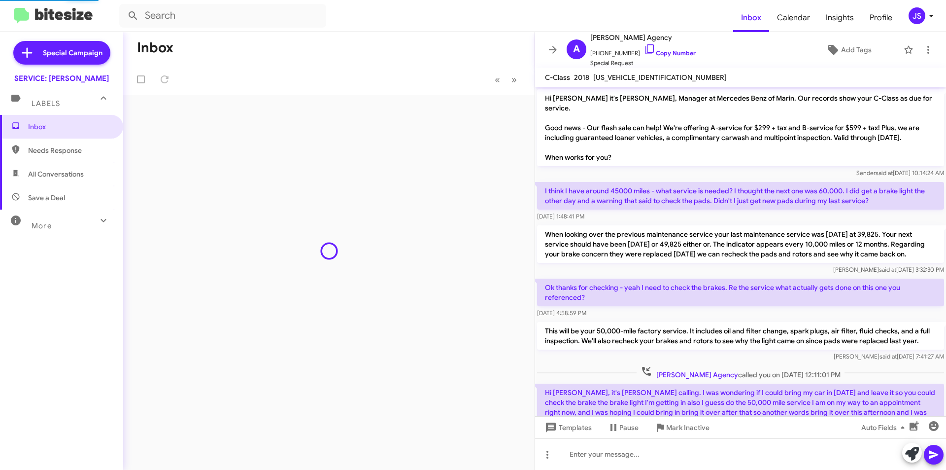
scroll to position [121, 0]
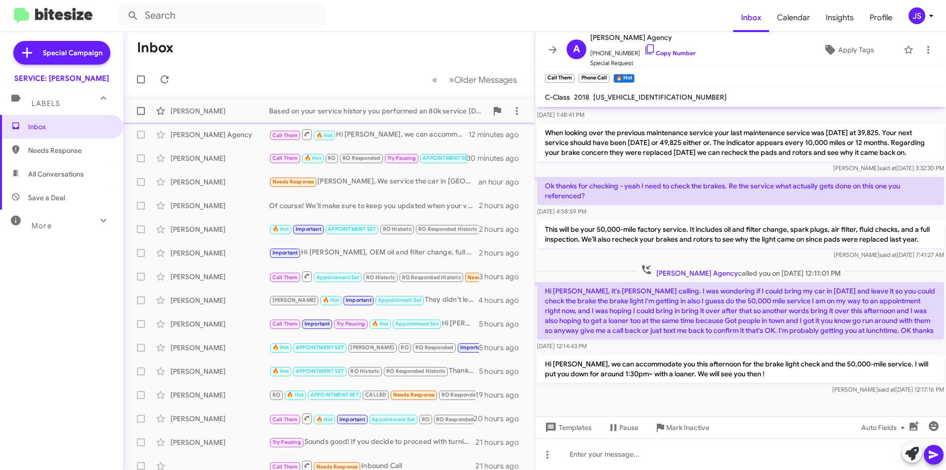
click at [288, 113] on div "Based on your service history you performed an 80k service [DATE] at 88,199. Fo…" at bounding box center [378, 111] width 218 height 10
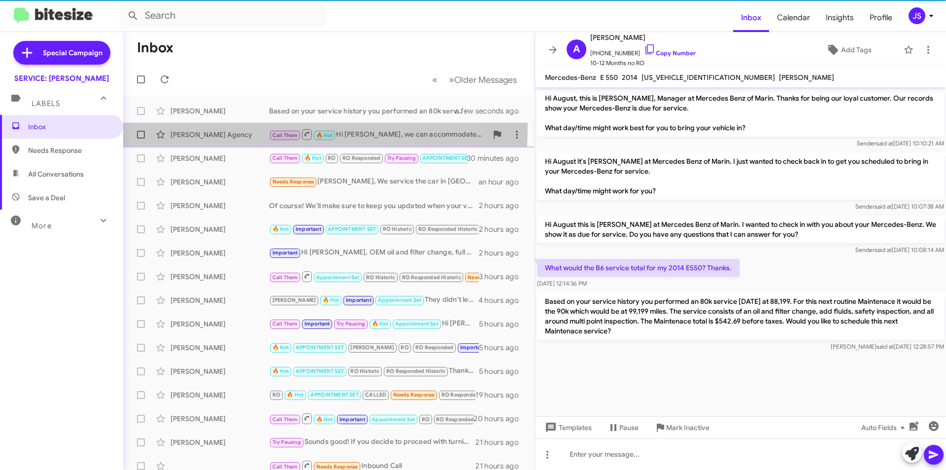
click at [256, 128] on div "[PERSON_NAME] Agency Call Them 🔥 Hot Hi [PERSON_NAME], we can accommodate you t…" at bounding box center [329, 135] width 396 height 20
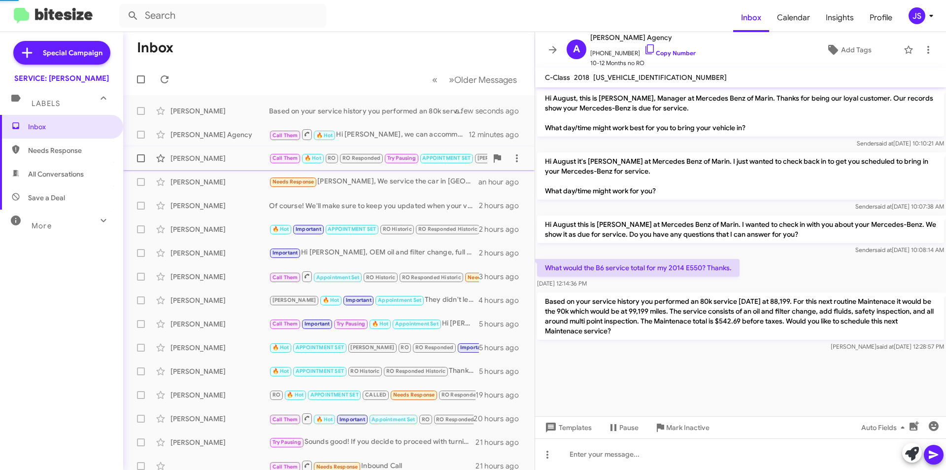
scroll to position [121, 0]
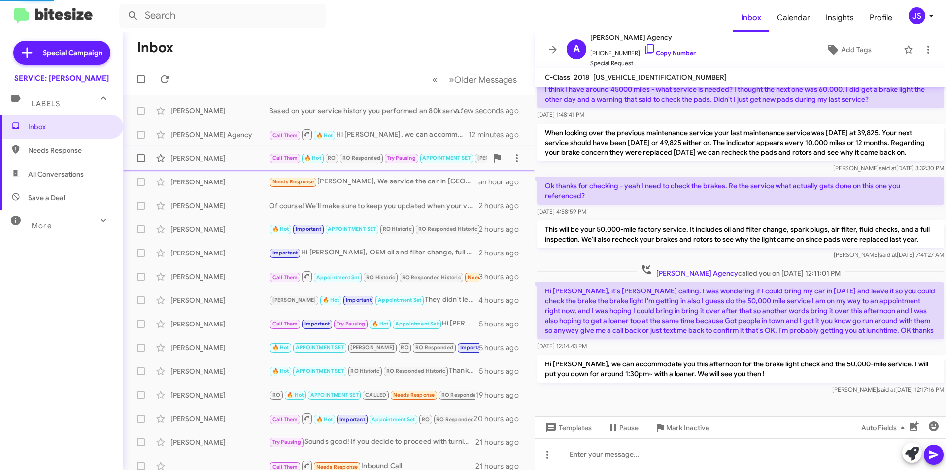
click at [244, 155] on div "[PERSON_NAME]" at bounding box center [220, 158] width 99 height 10
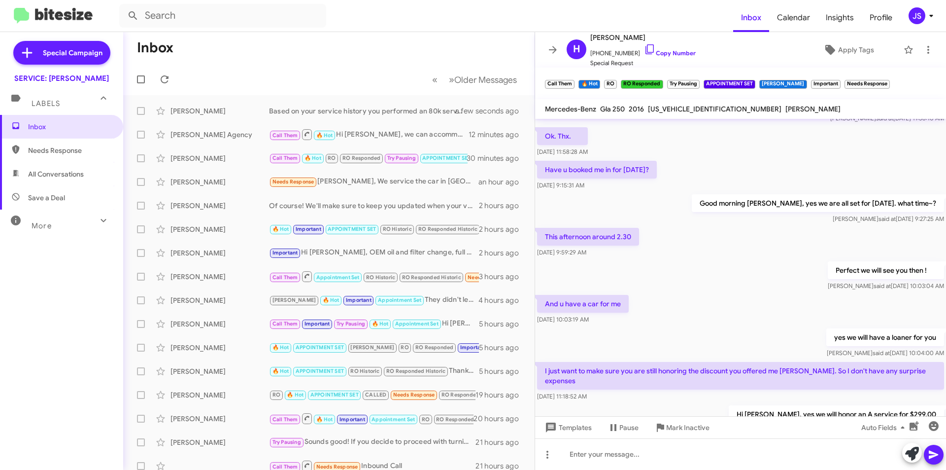
scroll to position [1303, 0]
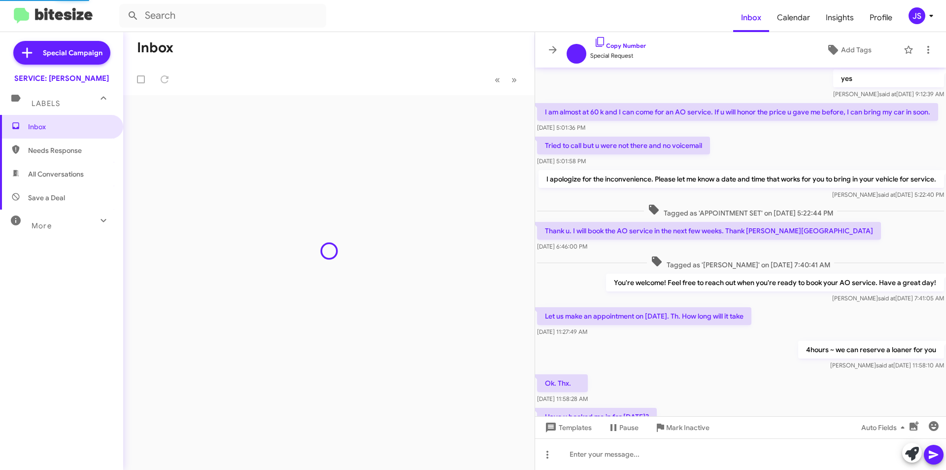
scroll to position [360, 0]
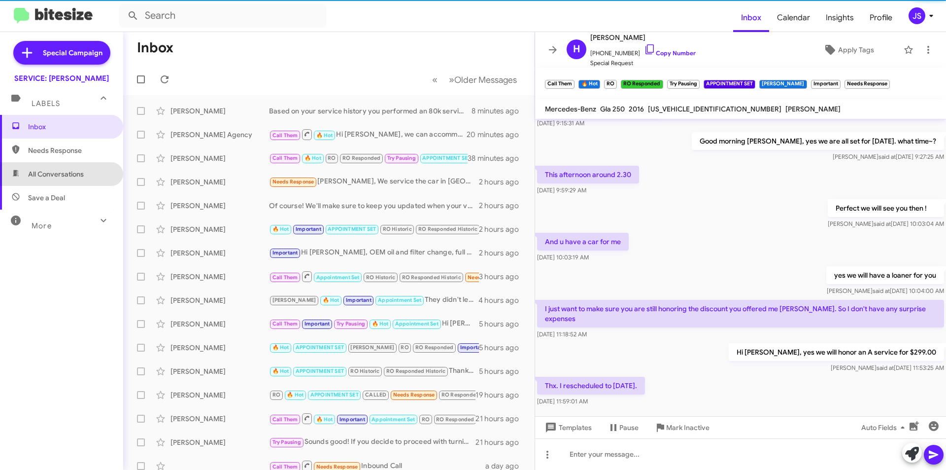
click at [74, 169] on span "All Conversations" at bounding box center [56, 174] width 56 height 10
type input "in:all-conversations"
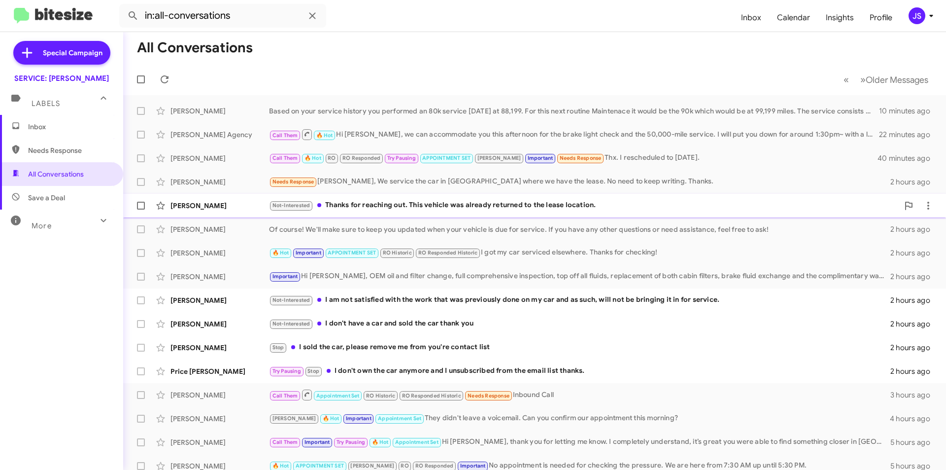
click at [385, 217] on span "Tiffaney Adams Not-Interested Thanks for reaching out. This vehicle was already…" at bounding box center [534, 206] width 823 height 24
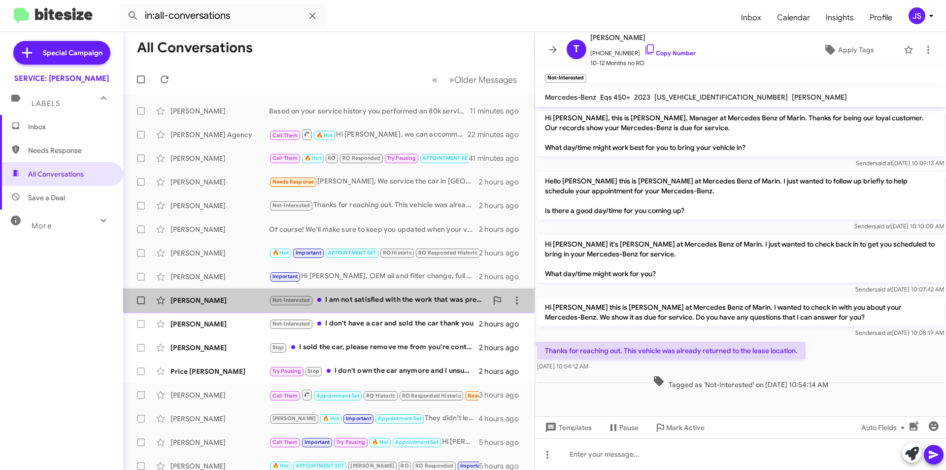
click at [371, 298] on div "Not-Interested I am not satisfied with the work that was previously done on my …" at bounding box center [378, 299] width 218 height 11
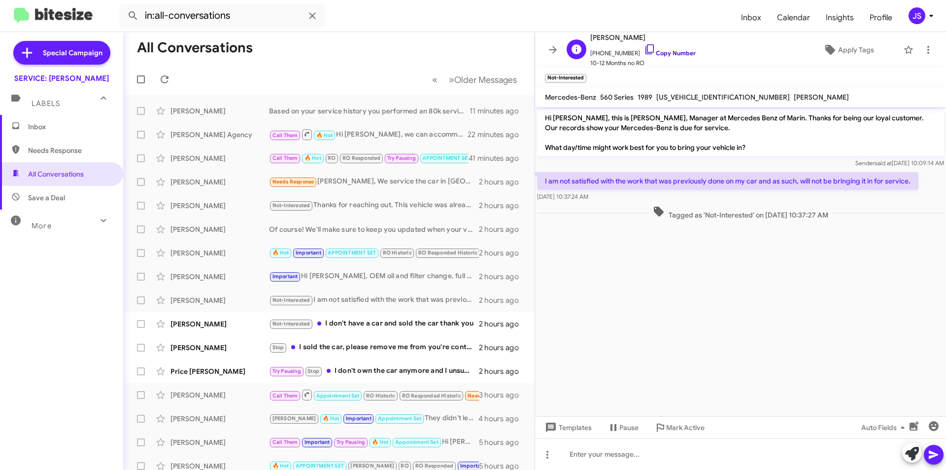
click at [644, 50] on icon at bounding box center [650, 49] width 12 height 12
click at [648, 49] on span "+18583828328 Copy Number" at bounding box center [642, 50] width 105 height 15
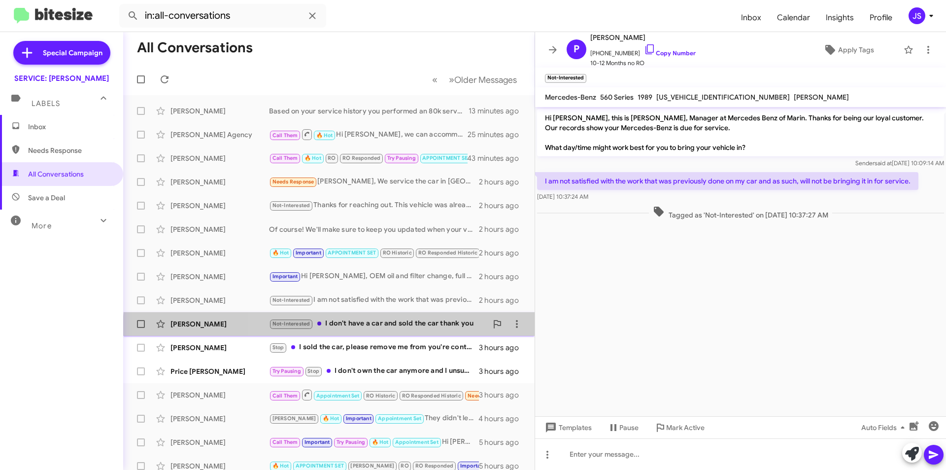
click at [418, 332] on div "Saeed Hagaighi Not-Interested I don't have a car and sold the car thank you 2 h…" at bounding box center [329, 324] width 396 height 20
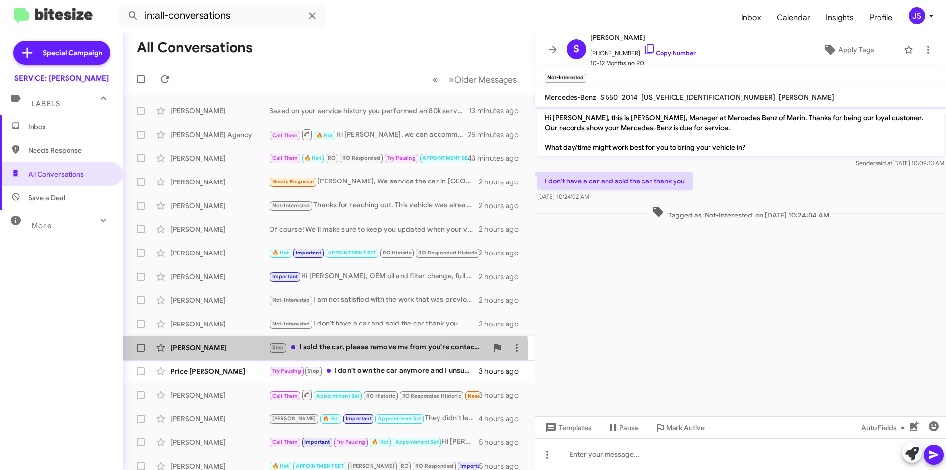
click at [239, 357] on div "Torben Corneliussen Stop I sold the car, please remove me from you're contact l…" at bounding box center [329, 348] width 396 height 20
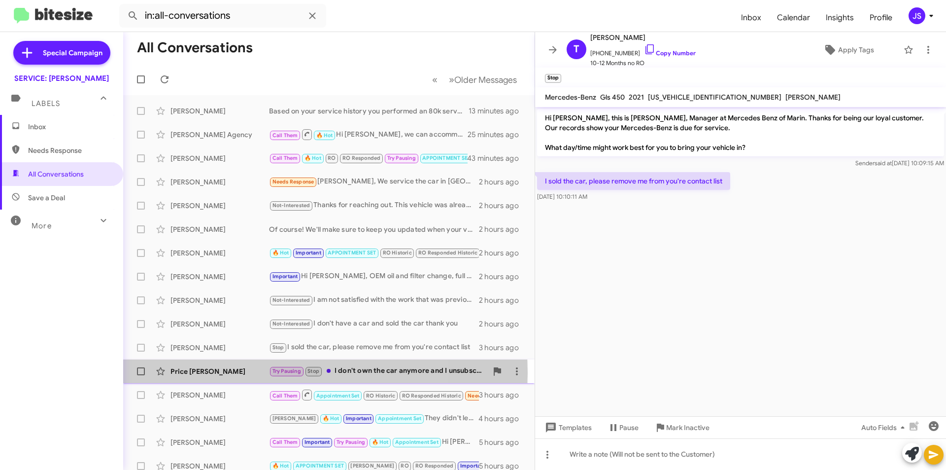
click at [238, 373] on div "Price Jessup" at bounding box center [220, 371] width 99 height 10
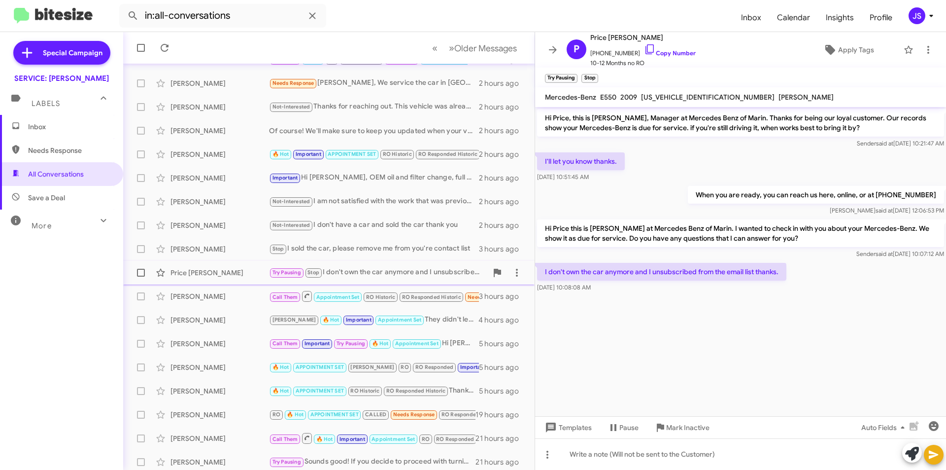
scroll to position [103, 0]
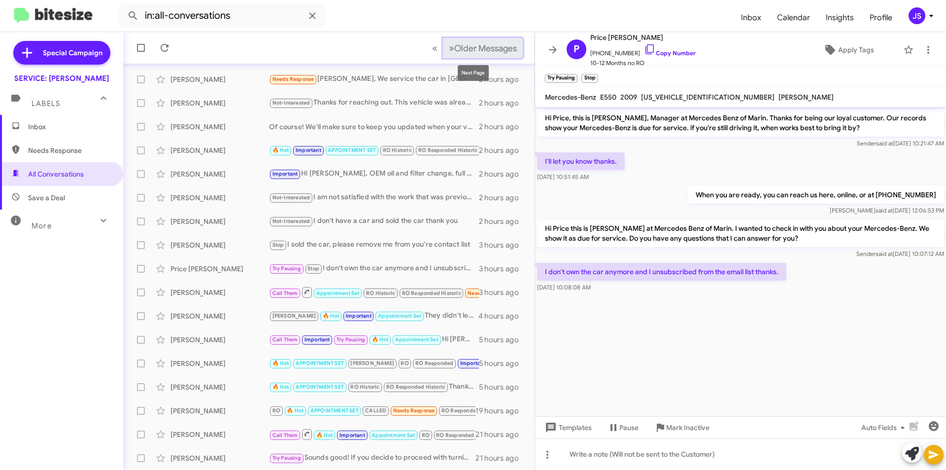
click at [511, 44] on button "» Next Older Messages" at bounding box center [483, 48] width 80 height 20
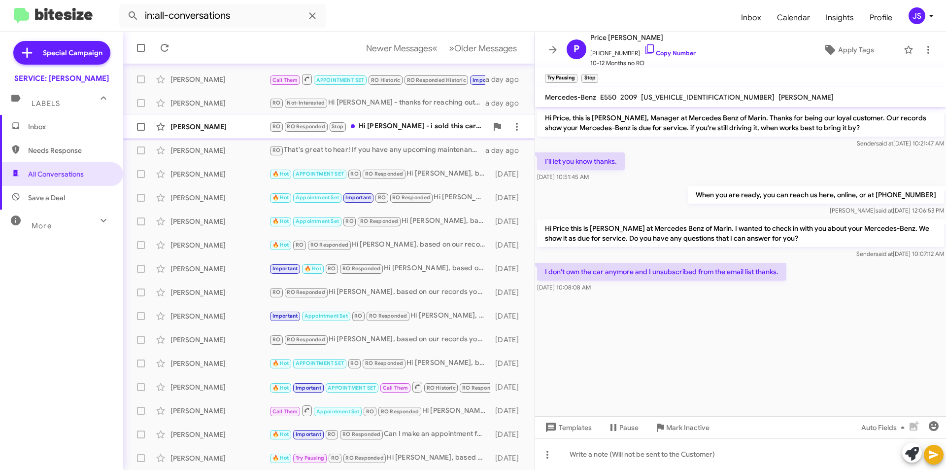
click at [390, 120] on div "Jennifer Mccrea RO RO Responded Stop Hi omar - i sold this car back to you and …" at bounding box center [329, 127] width 396 height 20
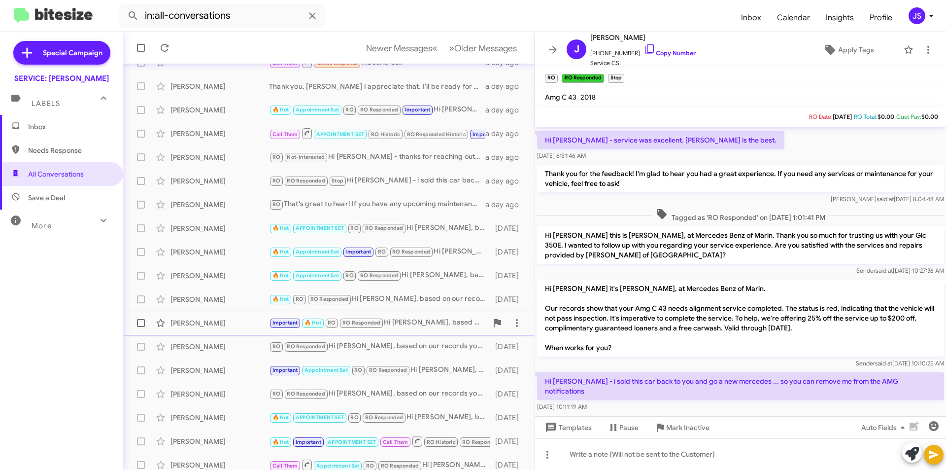
scroll to position [103, 0]
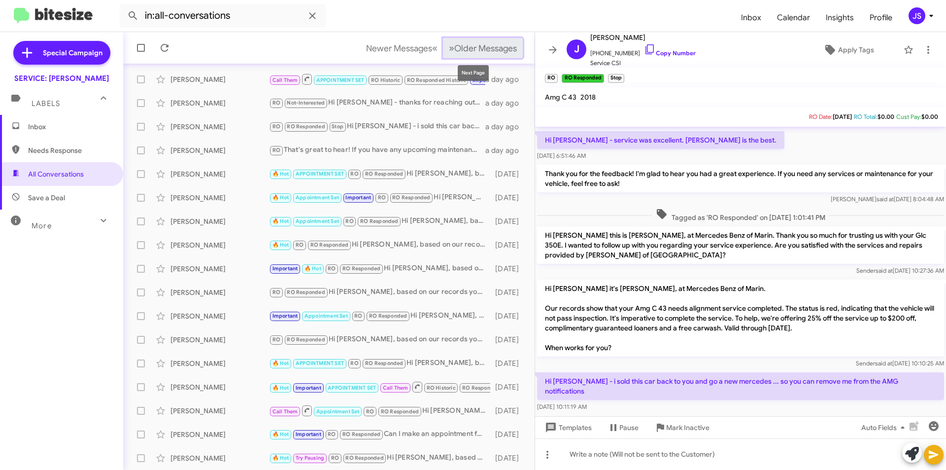
click at [452, 55] on button "» Next Older Messages" at bounding box center [483, 48] width 80 height 20
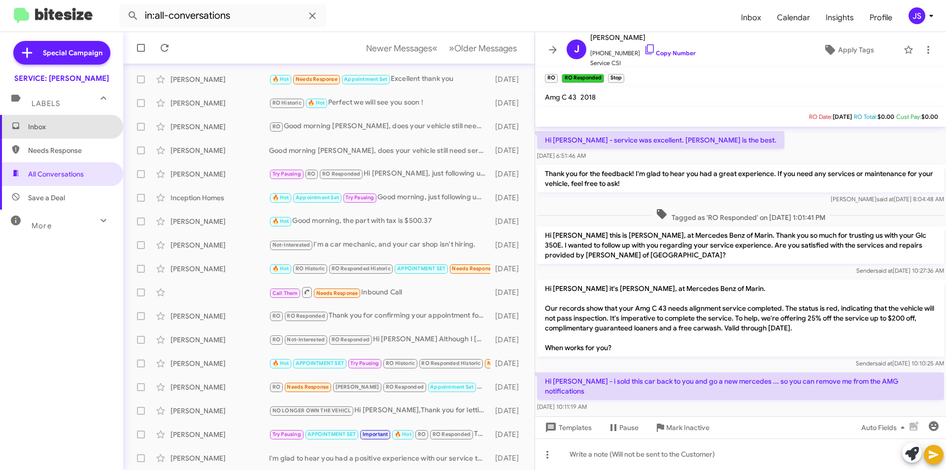
click at [67, 119] on span "Inbox" at bounding box center [61, 127] width 123 height 24
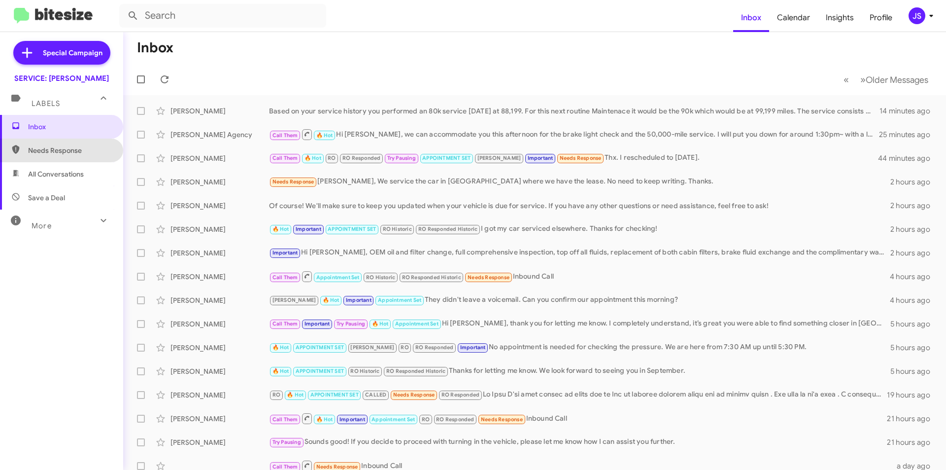
click at [69, 144] on span "Needs Response" at bounding box center [61, 150] width 123 height 24
type input "in:needs-response"
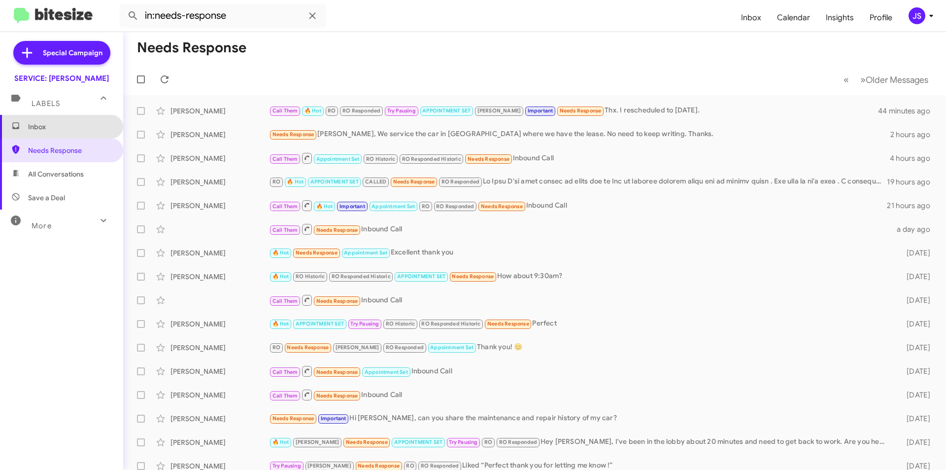
click at [74, 132] on span "Inbox" at bounding box center [61, 127] width 123 height 24
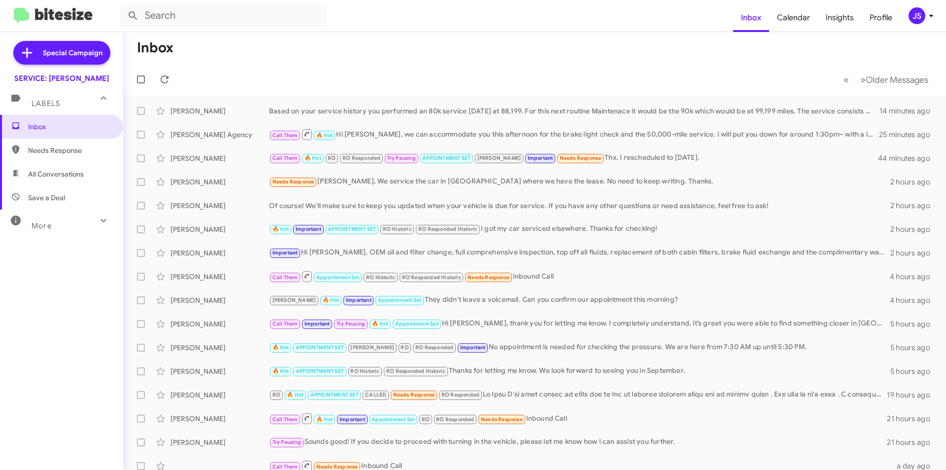
click at [64, 158] on span "Needs Response" at bounding box center [61, 150] width 123 height 24
type input "in:needs-response"
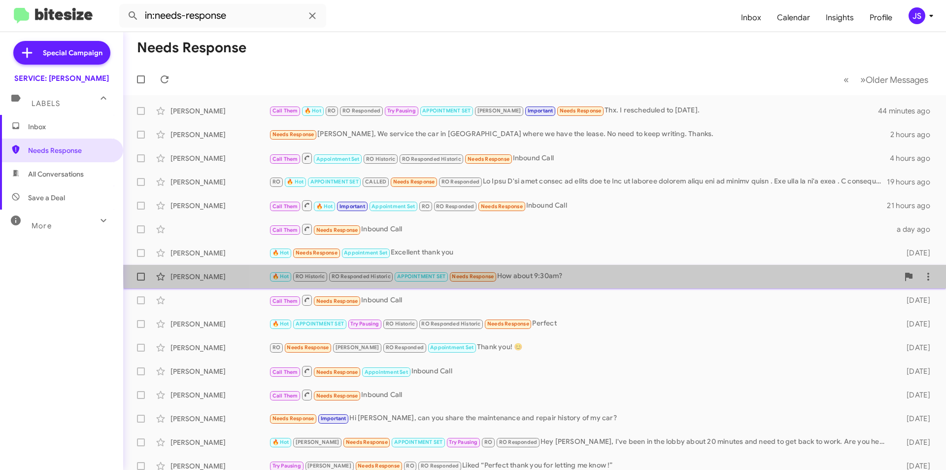
click at [642, 273] on div "🔥 Hot RO Historic RO Responded Historic APPOINTMENT SET Needs Response How abou…" at bounding box center [584, 276] width 630 height 11
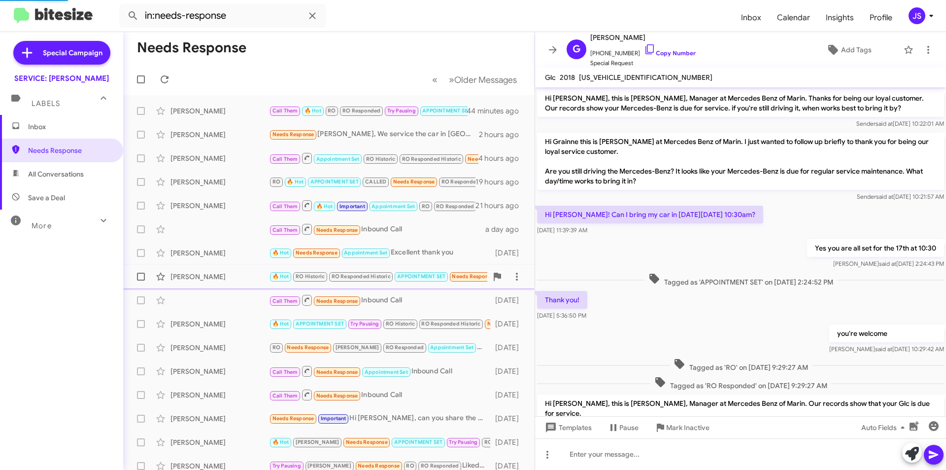
scroll to position [434, 0]
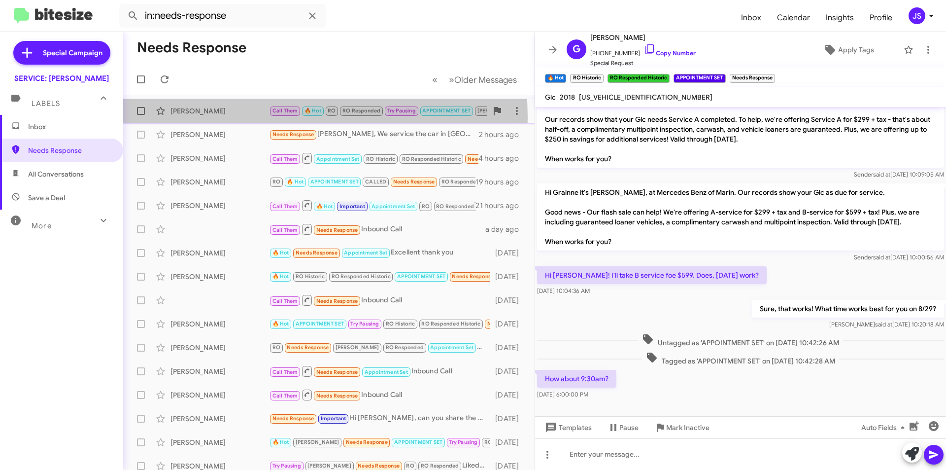
click at [210, 118] on div "Halla Ayla Call Them 🔥 Hot RO RO Responded Try Pausing APPOINTMENT SET RAUL Imp…" at bounding box center [329, 111] width 396 height 20
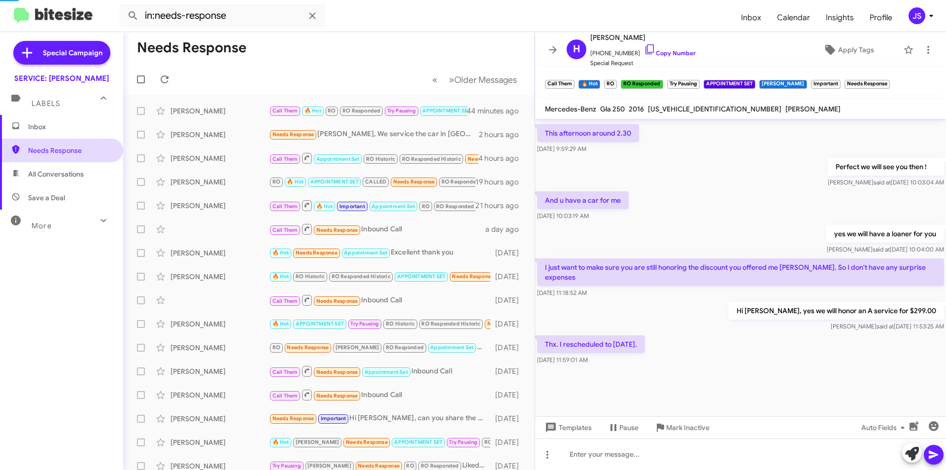
scroll to position [400, 0]
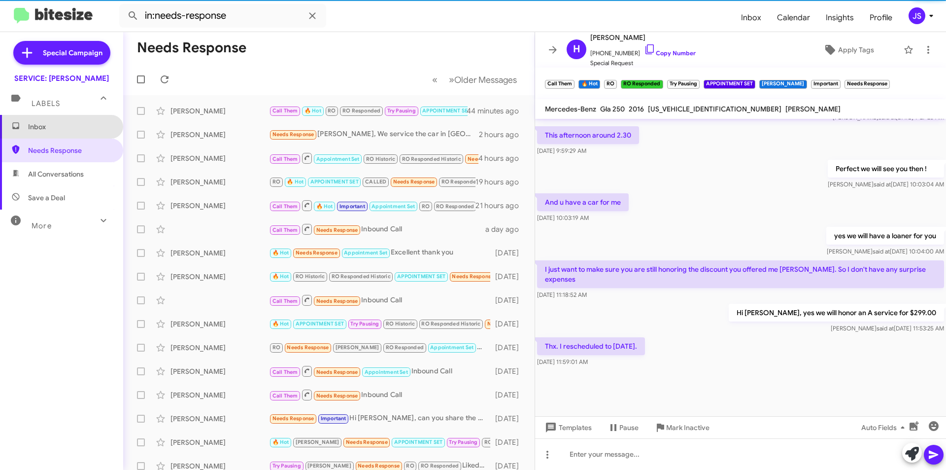
click at [72, 126] on span "Inbox" at bounding box center [70, 127] width 84 height 10
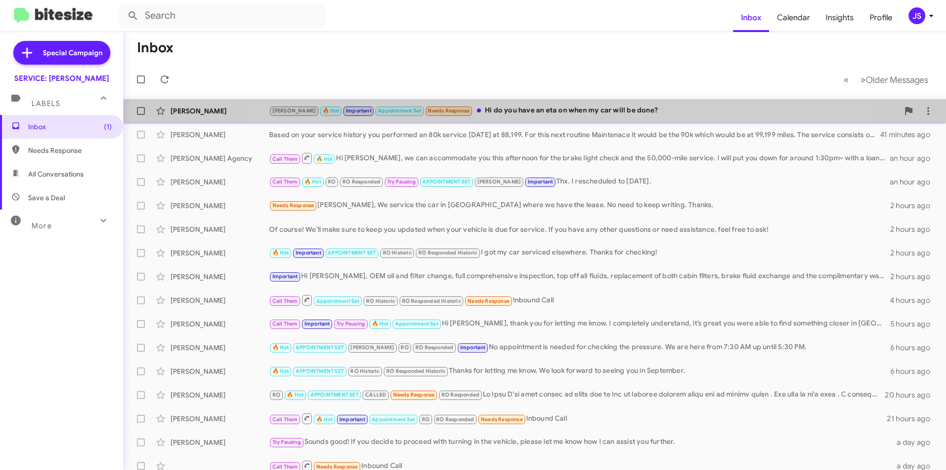
click at [562, 112] on div "[PERSON_NAME] 🔥 Hot Important Appointment Set Needs Response Hi do you have an …" at bounding box center [584, 110] width 630 height 11
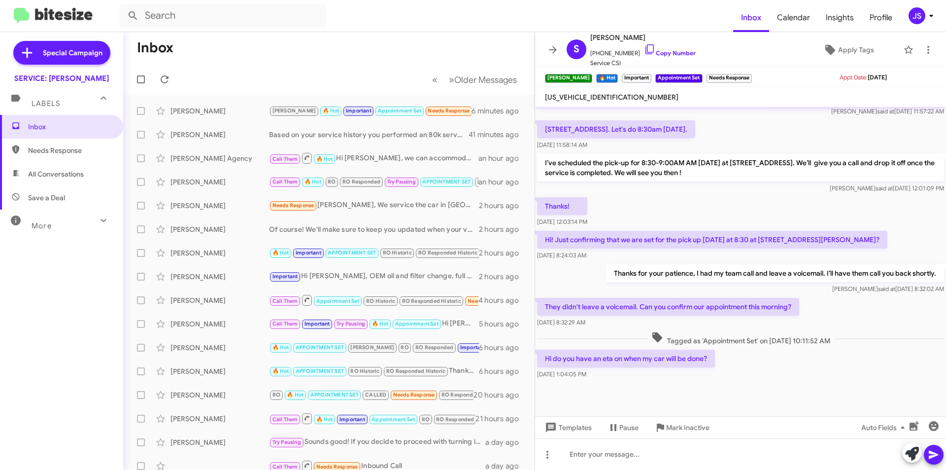
scroll to position [351, 0]
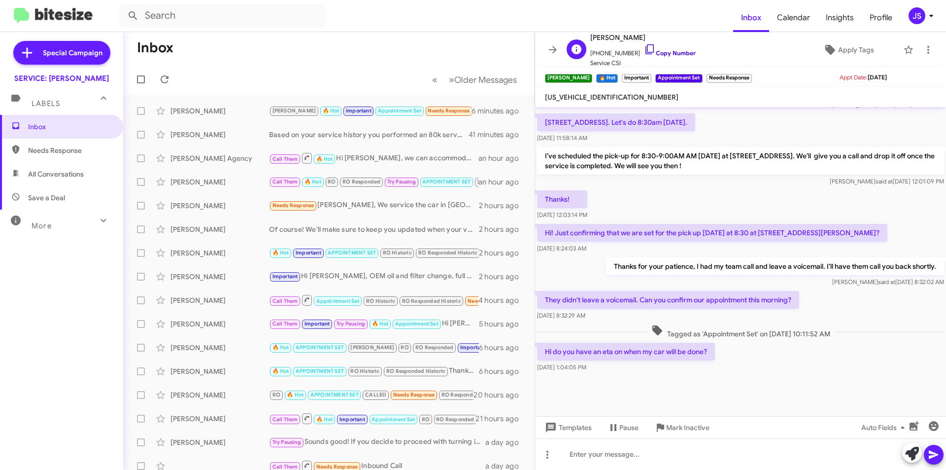
click at [644, 49] on icon at bounding box center [650, 49] width 12 height 12
click at [668, 457] on div at bounding box center [740, 454] width 411 height 32
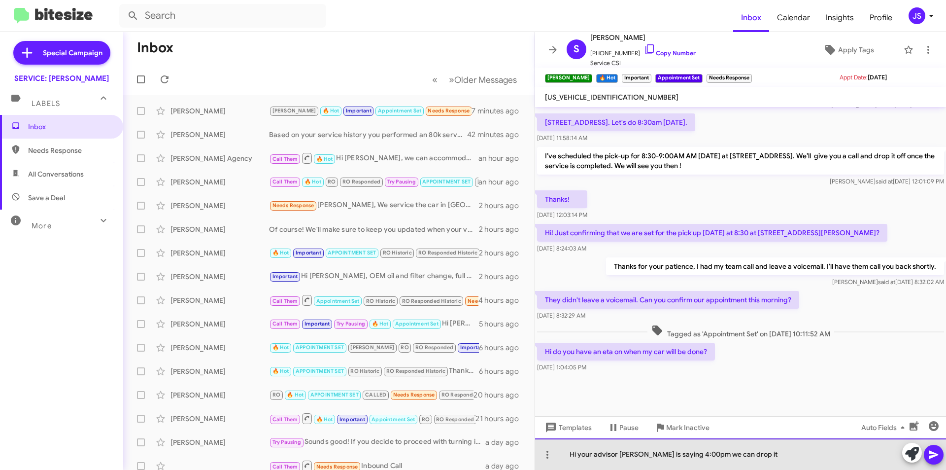
click at [697, 455] on div "Hi your advisor [PERSON_NAME] is saying 4:00pm we can drop it" at bounding box center [740, 454] width 411 height 32
click at [694, 457] on div "Hi your advisor [PERSON_NAME] is saying 4:00pm we can drop it" at bounding box center [740, 454] width 411 height 32
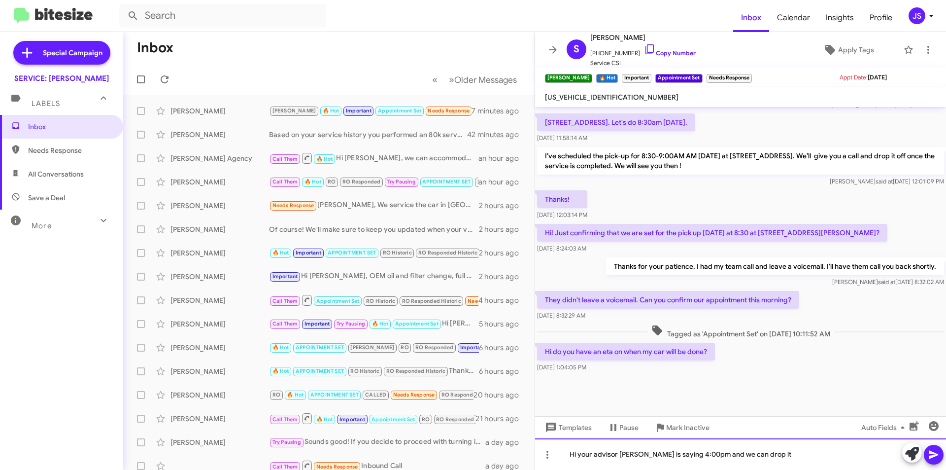
click at [779, 458] on div "Hi your advisor [PERSON_NAME] is saying 4:00pm and we can drop it" at bounding box center [740, 454] width 411 height 32
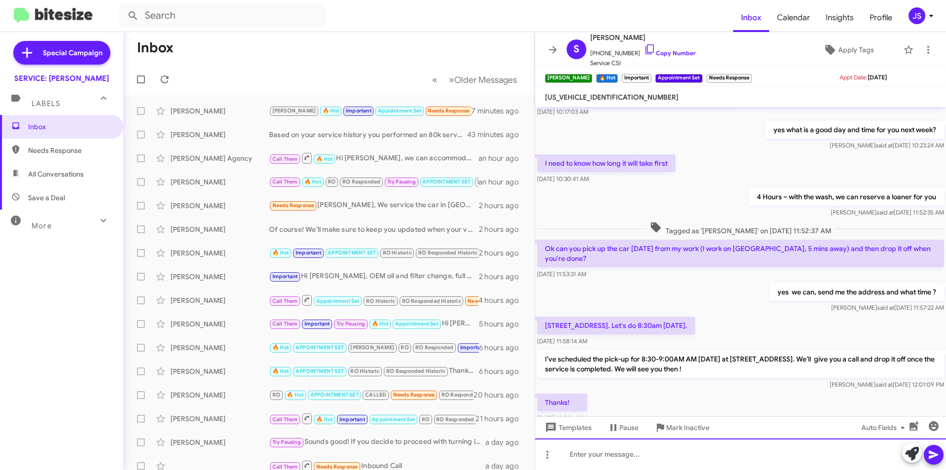
scroll to position [387, 0]
